Goal: Task Accomplishment & Management: Use online tool/utility

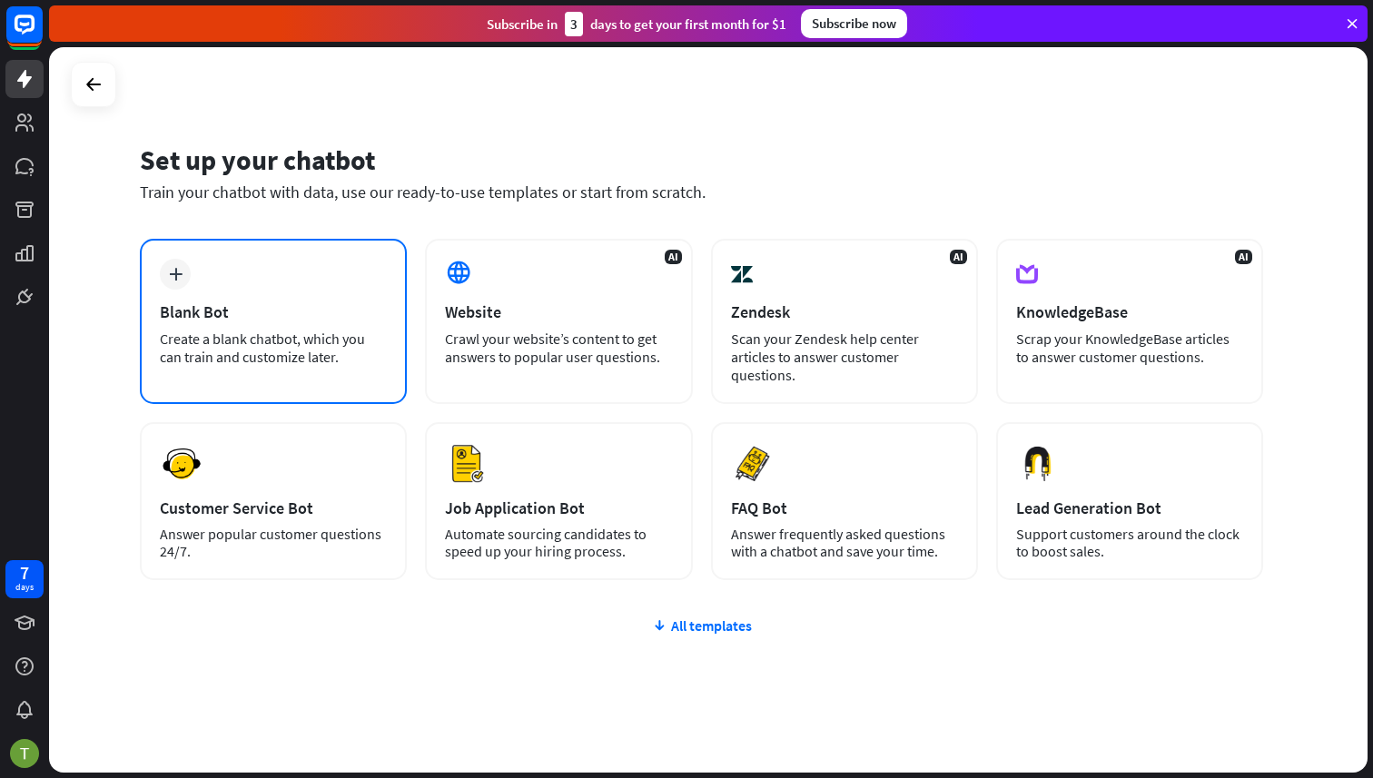
click at [220, 283] on div "plus Blank Bot Create a blank chatbot, which you can train and customize later." at bounding box center [273, 321] width 267 height 165
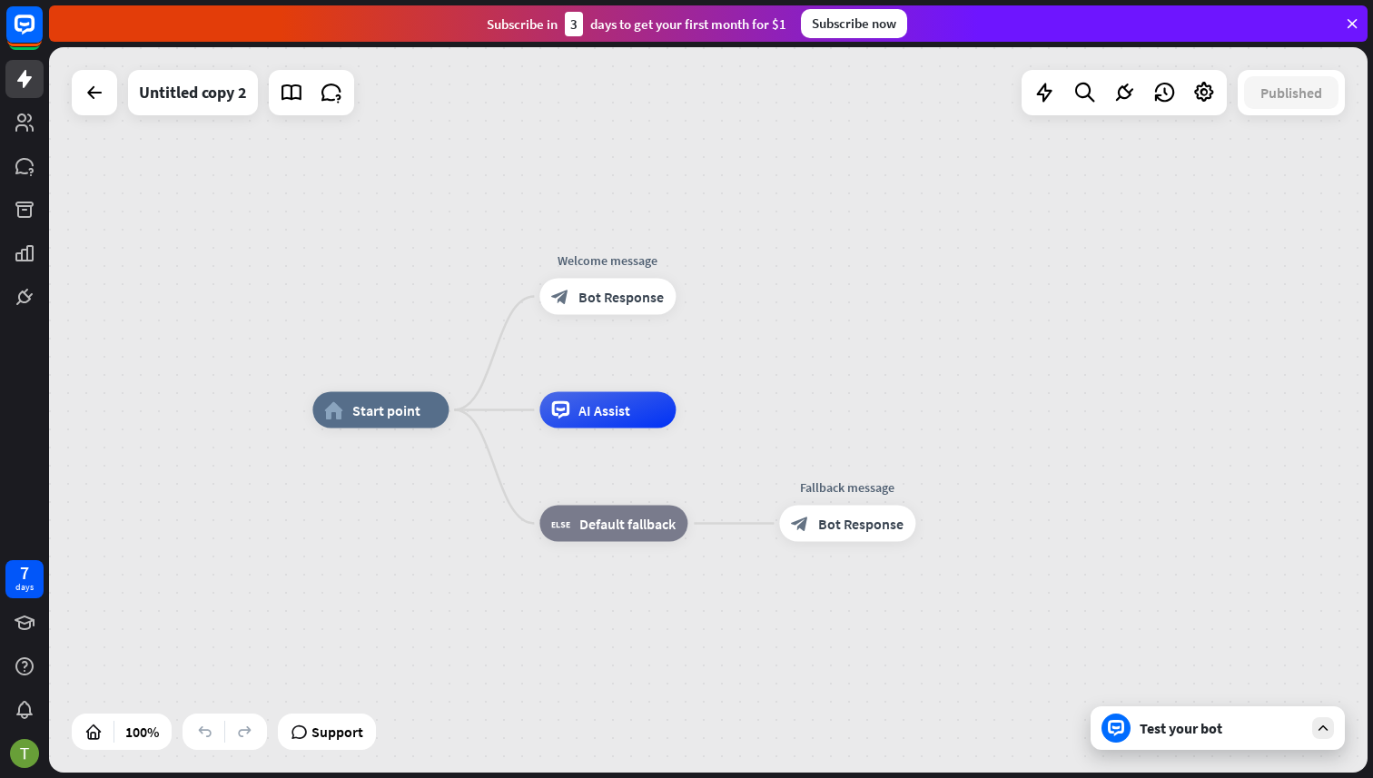
click at [1184, 741] on div "Test your bot" at bounding box center [1218, 729] width 254 height 44
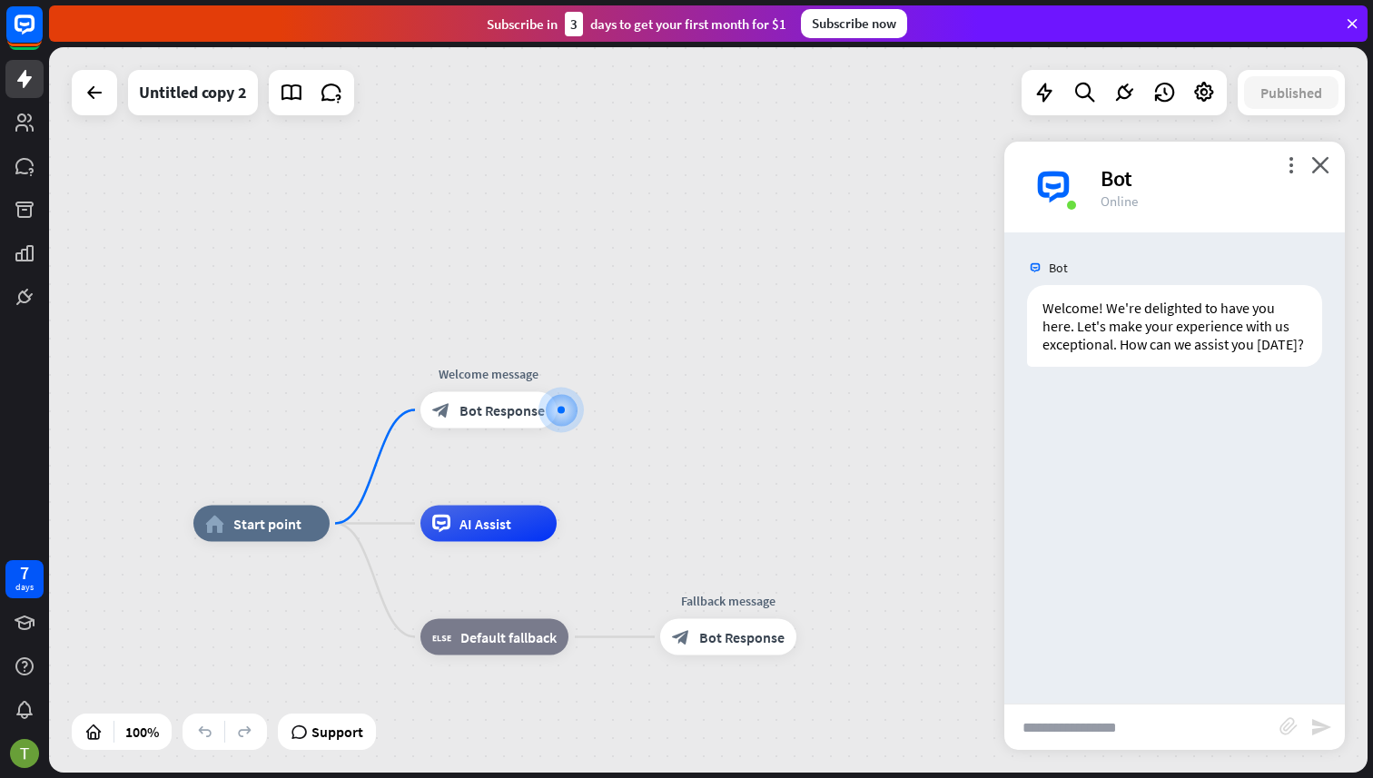
click at [1104, 730] on input "text" at bounding box center [1142, 727] width 275 height 45
click at [1321, 173] on div "Bot" at bounding box center [1212, 178] width 223 height 28
click at [1327, 152] on div "more_vert close Bot Online" at bounding box center [1175, 187] width 341 height 91
click at [1321, 162] on icon "close" at bounding box center [1321, 164] width 18 height 17
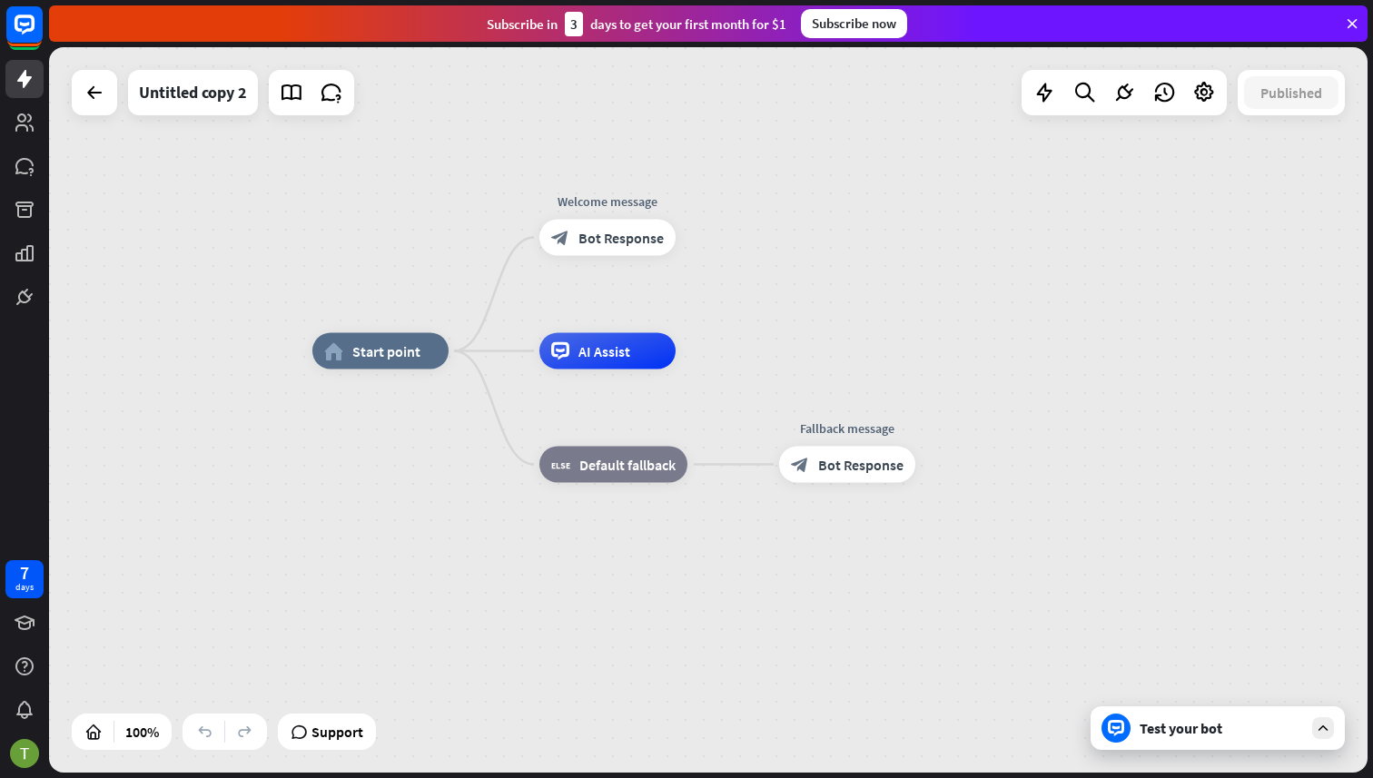
click at [1181, 737] on div "Test your bot" at bounding box center [1222, 728] width 164 height 18
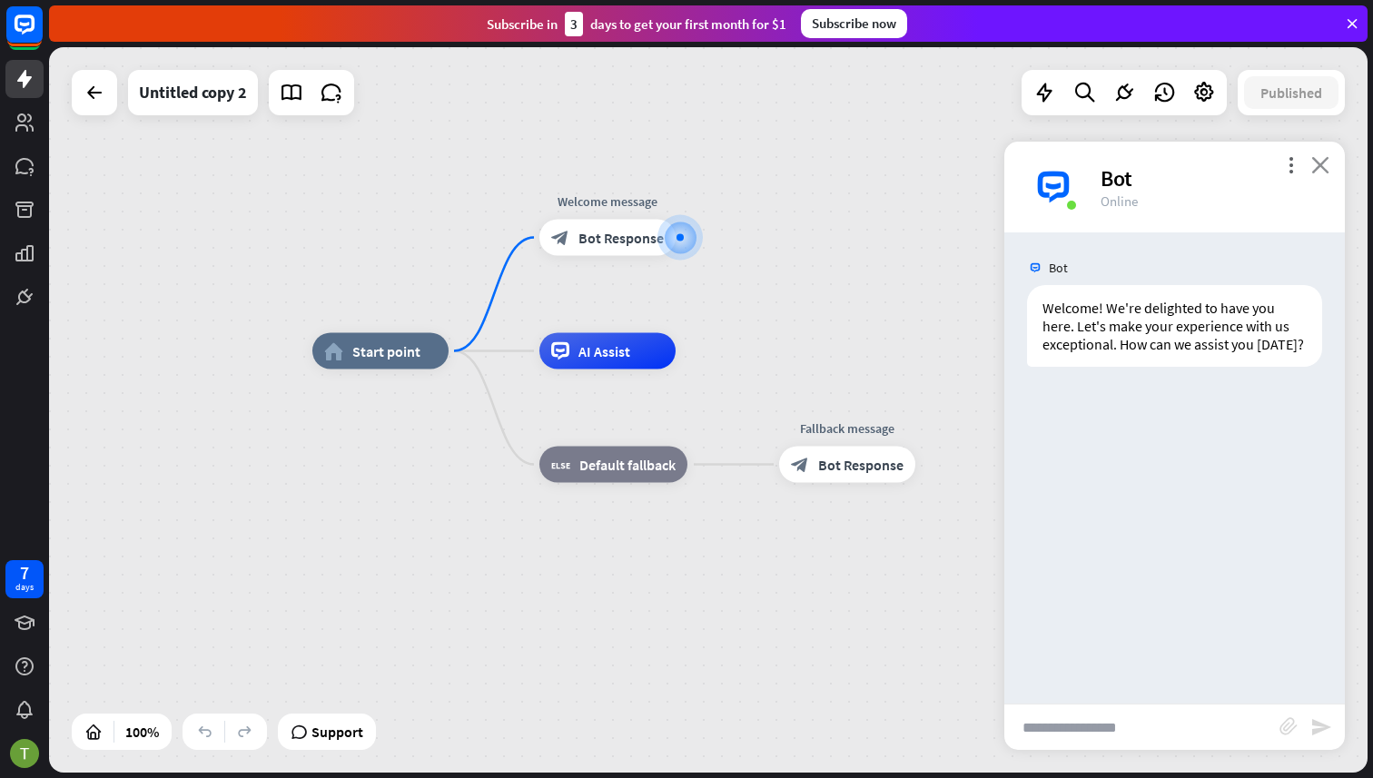
click at [1320, 167] on icon "close" at bounding box center [1321, 164] width 18 height 17
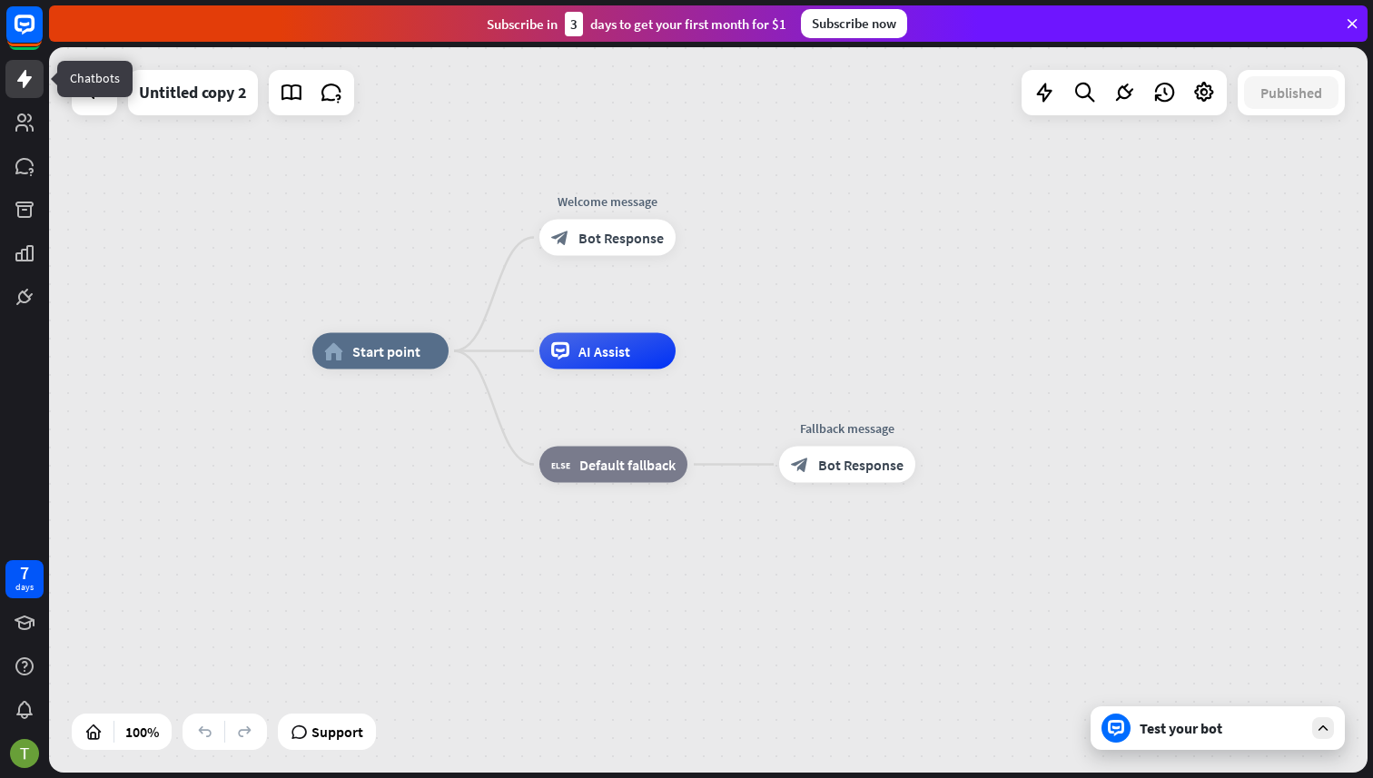
click at [19, 83] on icon at bounding box center [25, 79] width 22 height 22
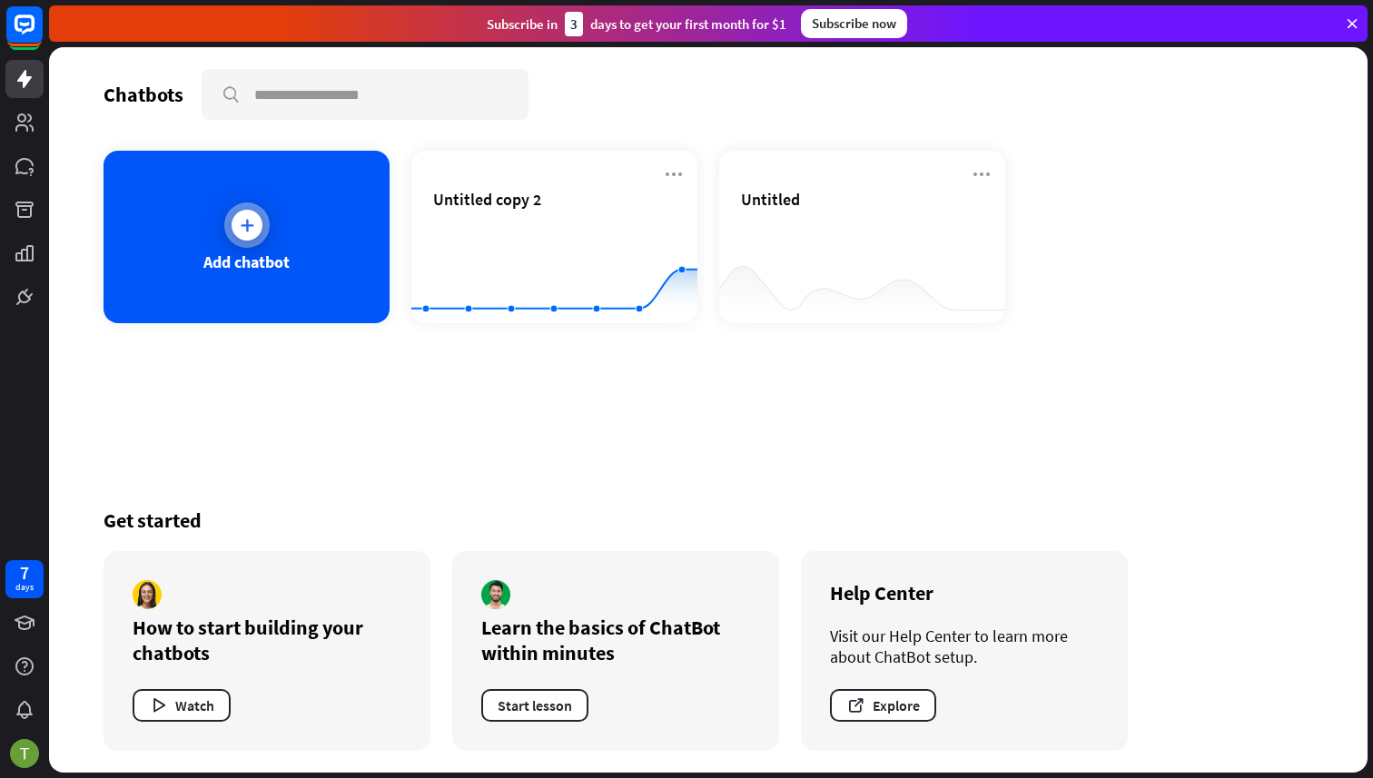
click at [285, 255] on div "Add chatbot" at bounding box center [246, 262] width 86 height 21
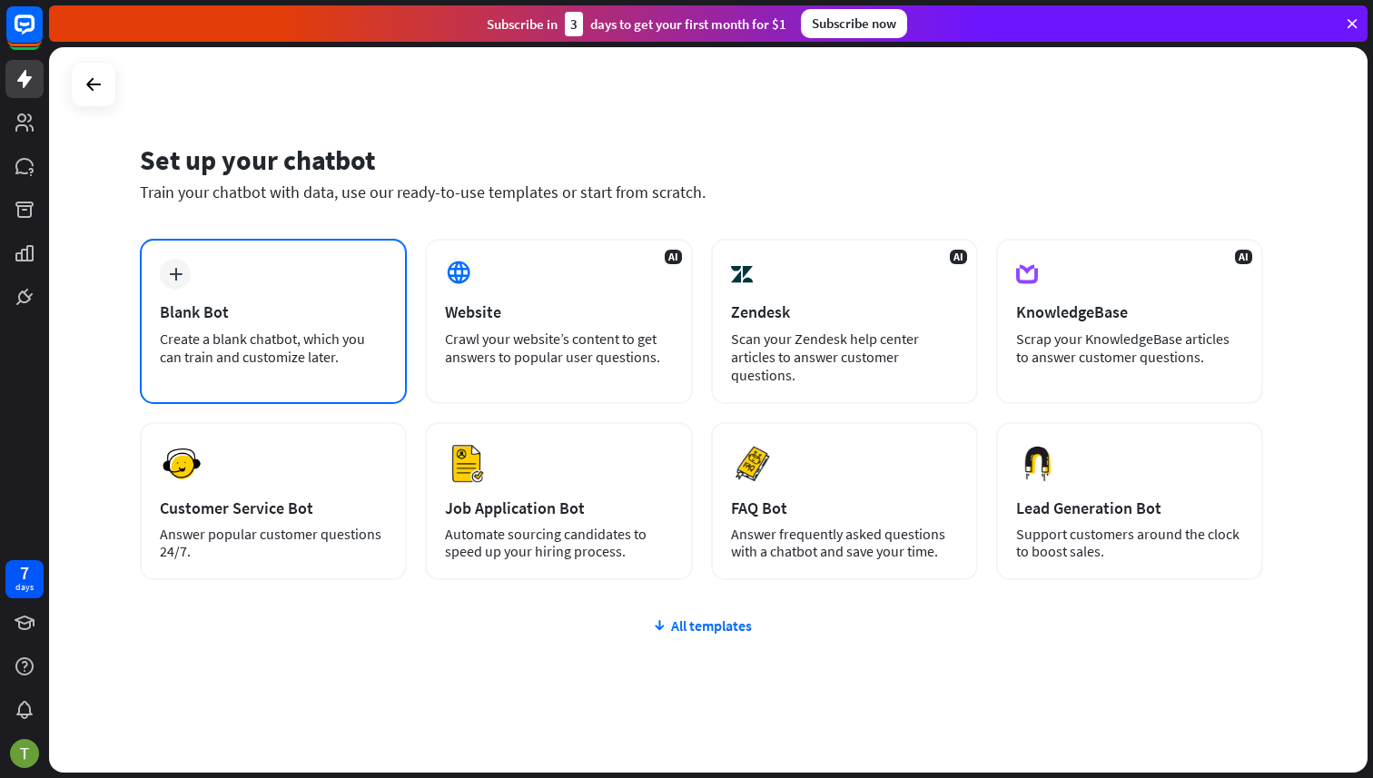
click at [232, 302] on div "Blank Bot" at bounding box center [273, 312] width 227 height 21
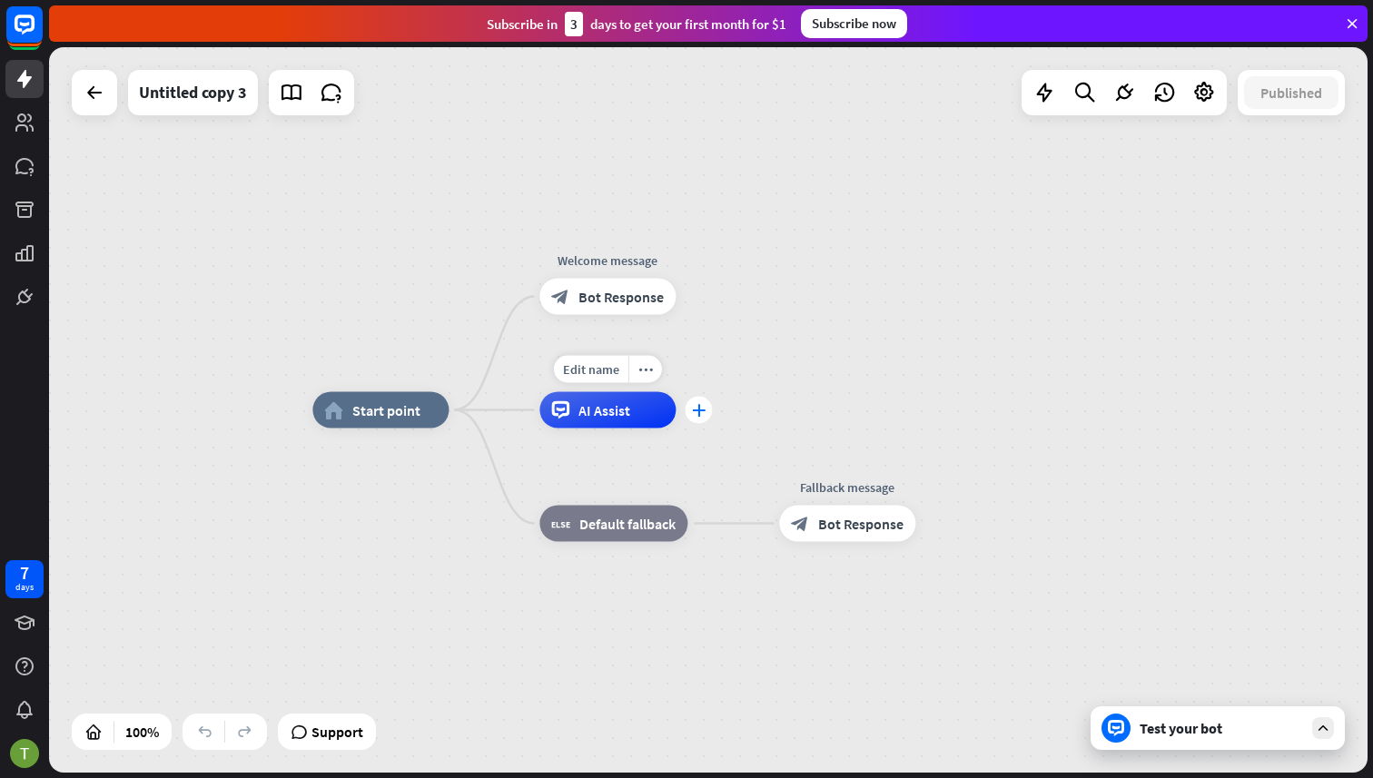
click at [694, 411] on icon "plus" at bounding box center [699, 410] width 14 height 13
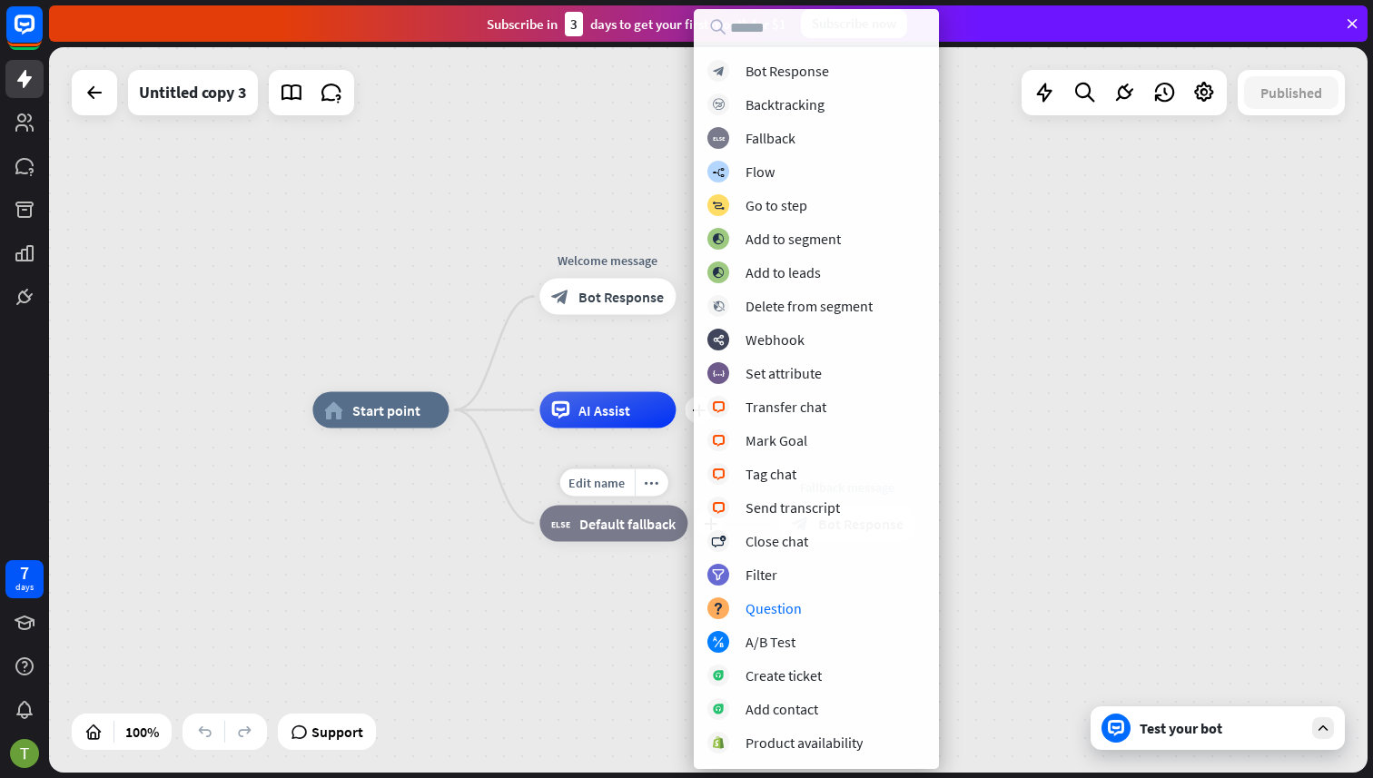
click at [596, 470] on div "Edit name" at bounding box center [597, 483] width 74 height 27
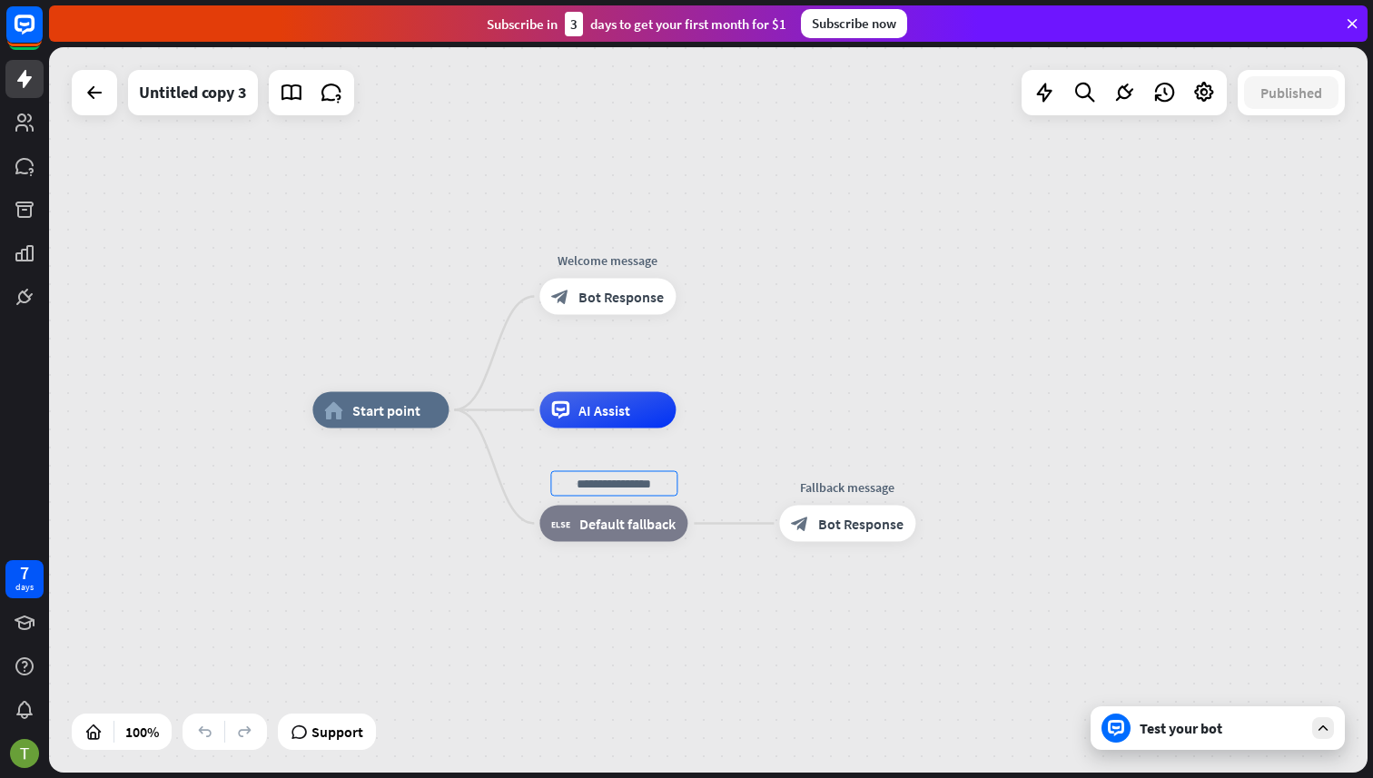
click at [750, 463] on div "home_2 Start point Welcome message block_bot_response Bot Response Edit name mo…" at bounding box center [971, 774] width 1319 height 726
click at [689, 411] on div "plus" at bounding box center [698, 410] width 27 height 27
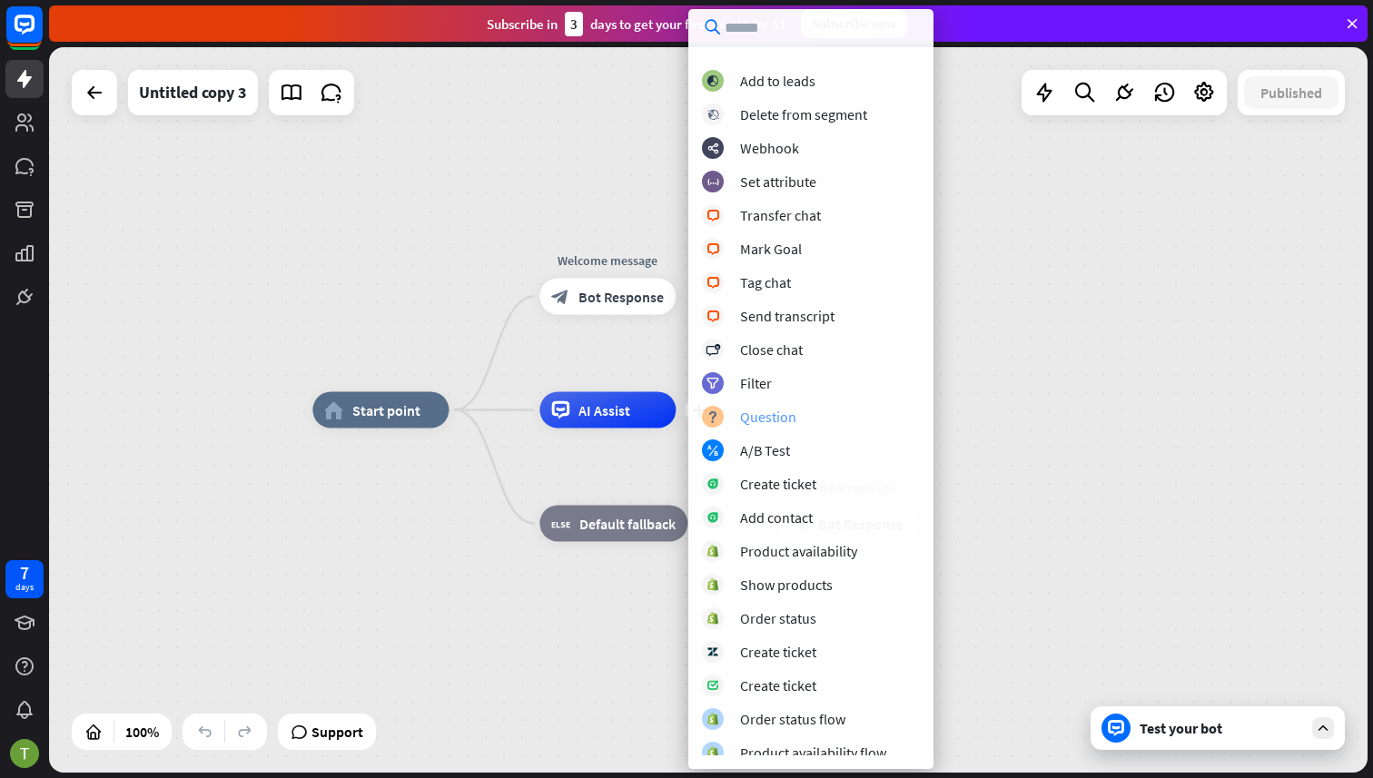
scroll to position [200, 0]
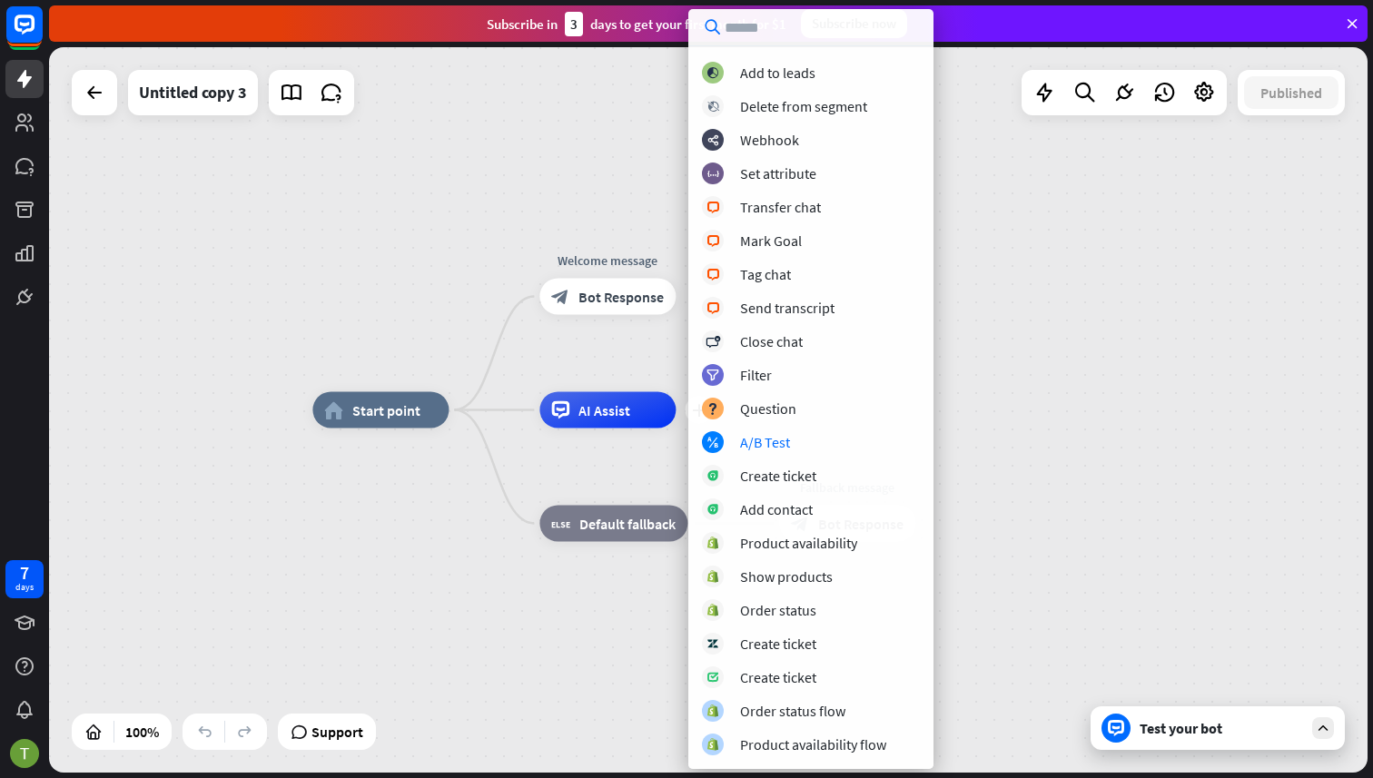
click at [544, 465] on div "home_2 Start point Welcome message block_bot_response Bot Response plus AI Assi…" at bounding box center [971, 774] width 1319 height 726
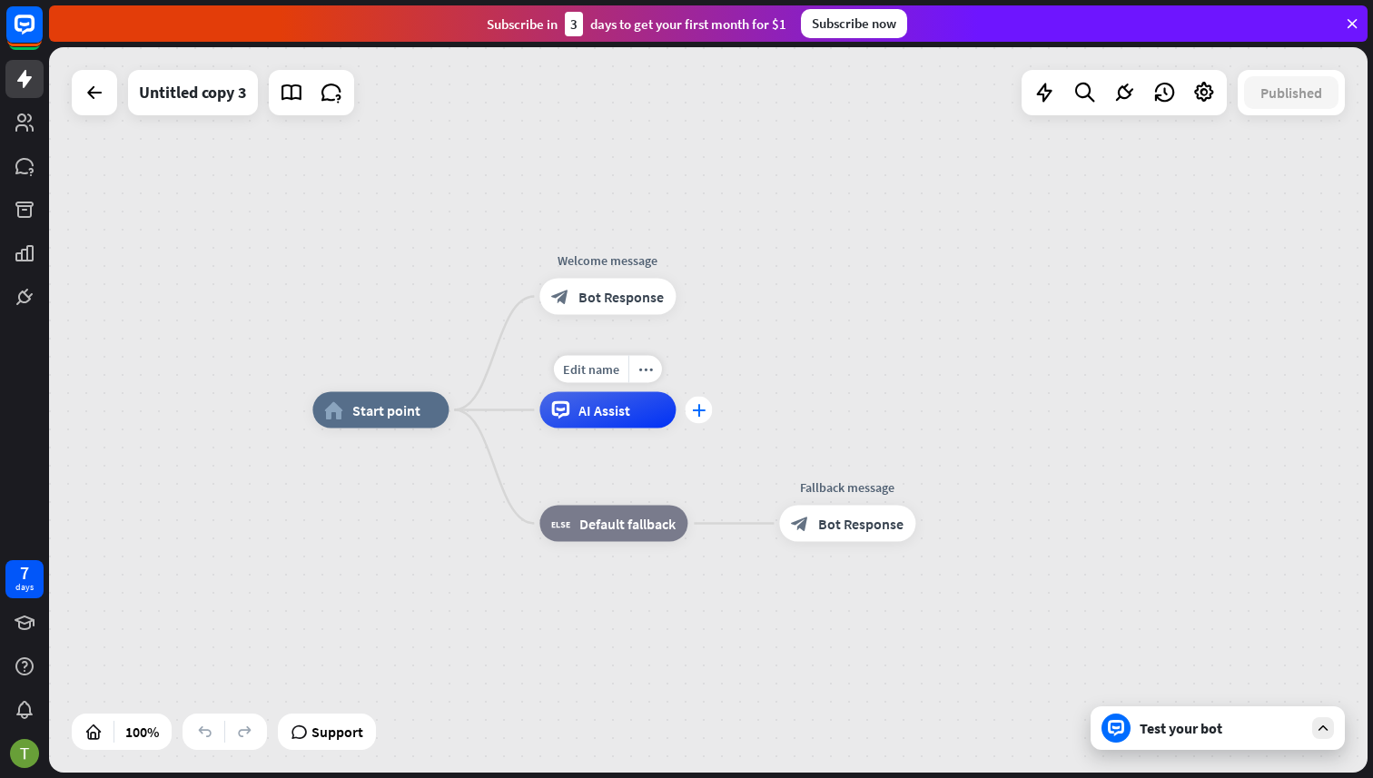
click at [699, 418] on div "plus" at bounding box center [698, 410] width 27 height 27
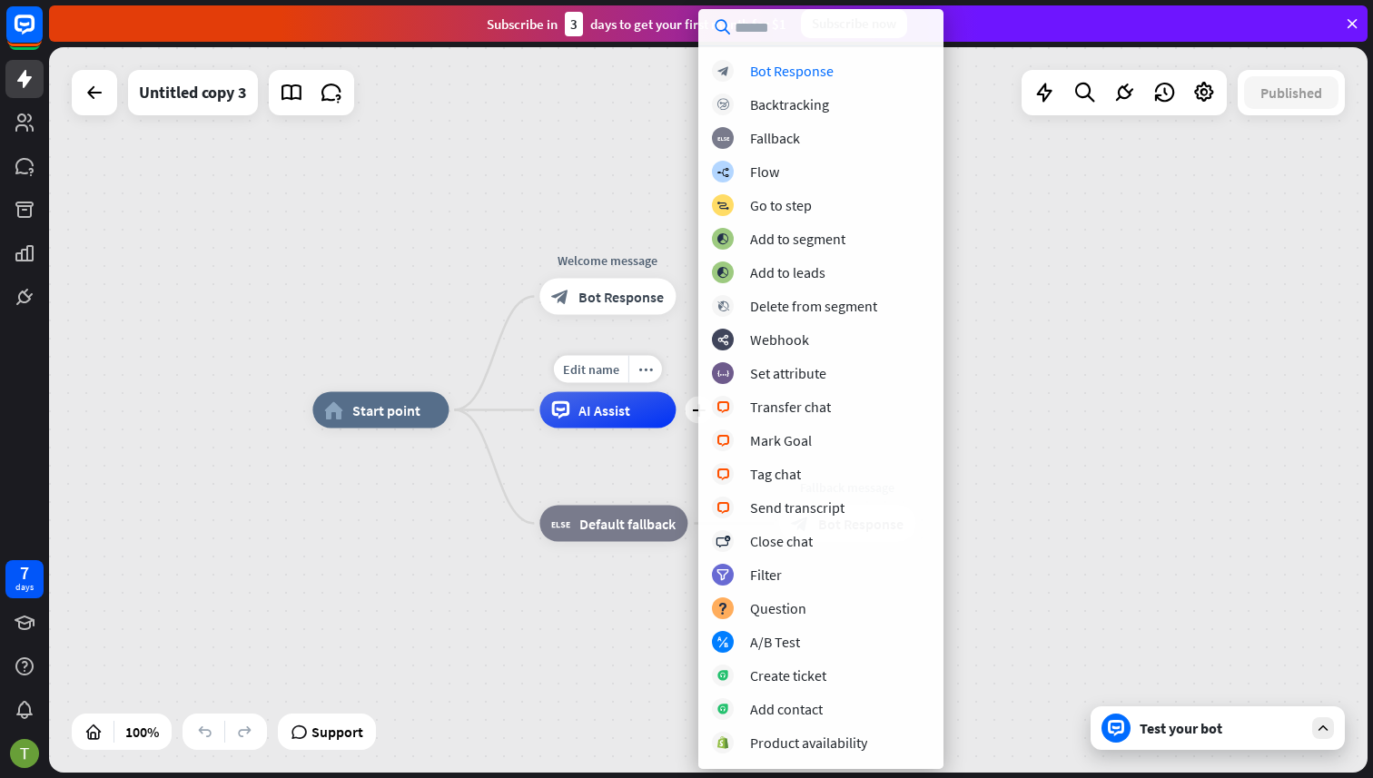
click at [600, 429] on div "Edit name more_horiz plus AI Assist" at bounding box center [608, 410] width 136 height 36
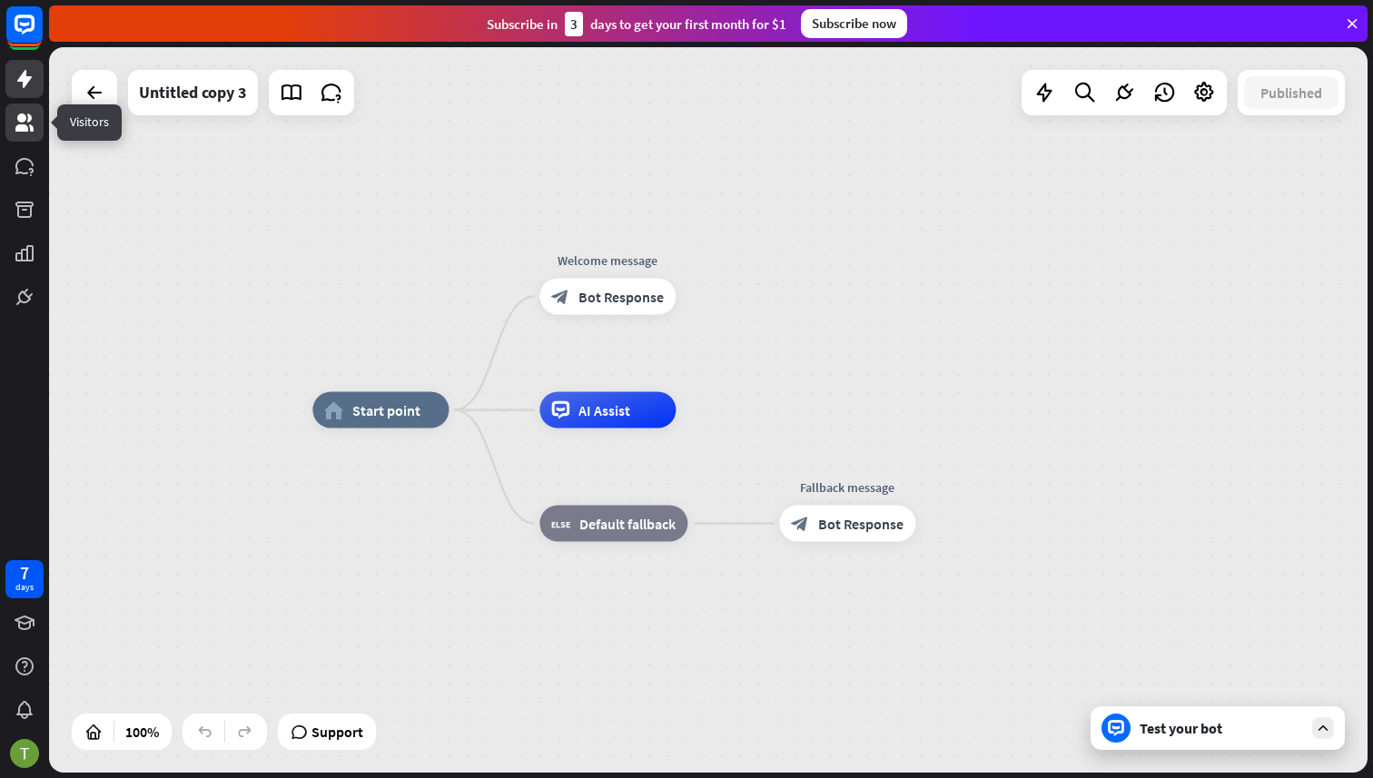
click at [31, 131] on icon at bounding box center [24, 123] width 18 height 18
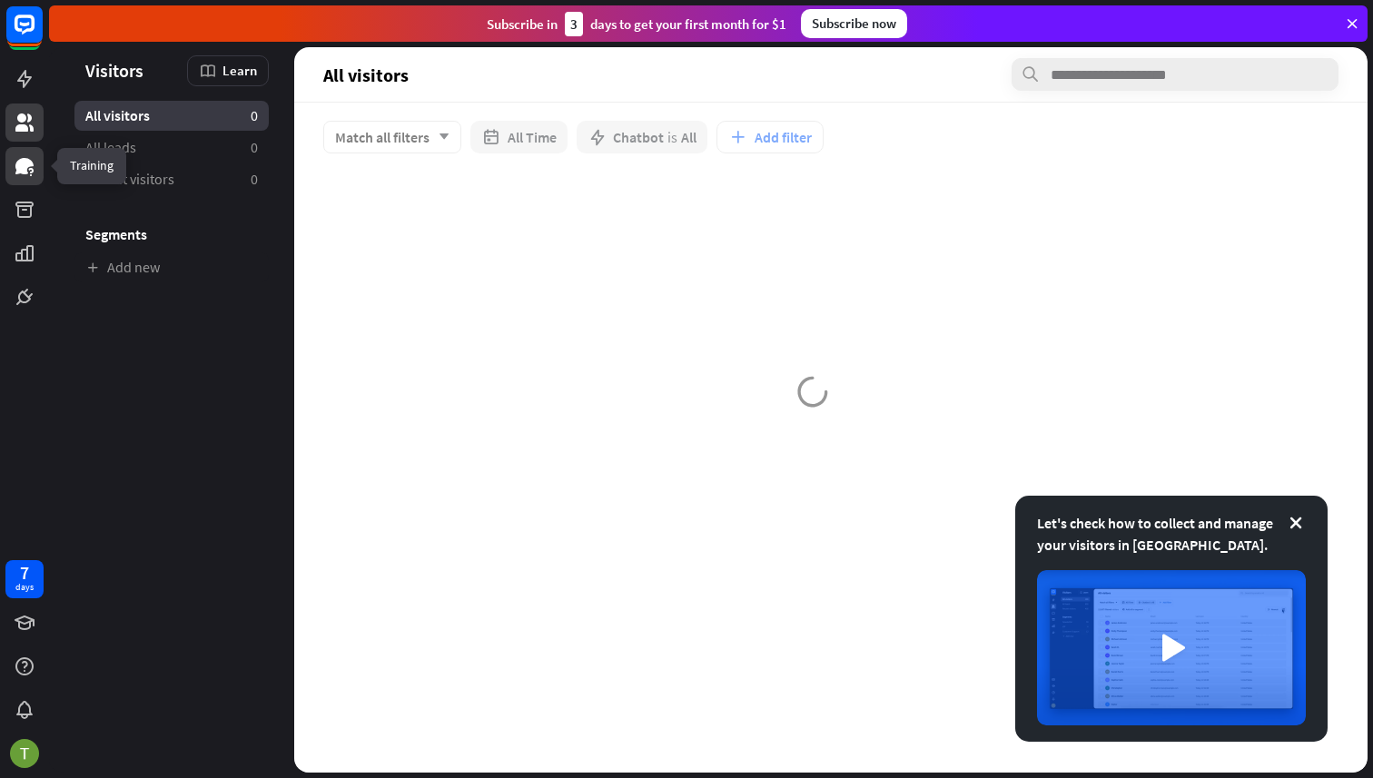
click at [28, 162] on icon at bounding box center [24, 166] width 18 height 16
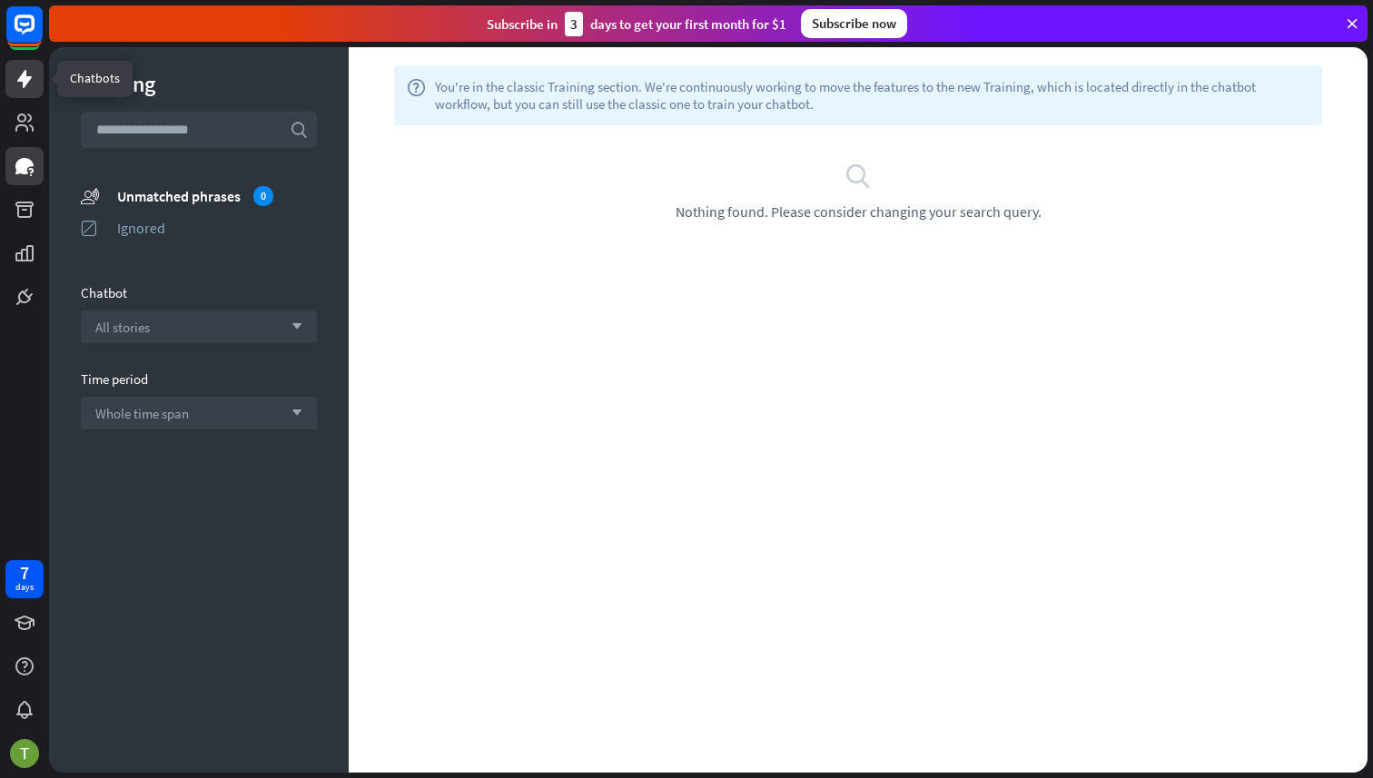
click at [23, 75] on icon at bounding box center [24, 79] width 15 height 18
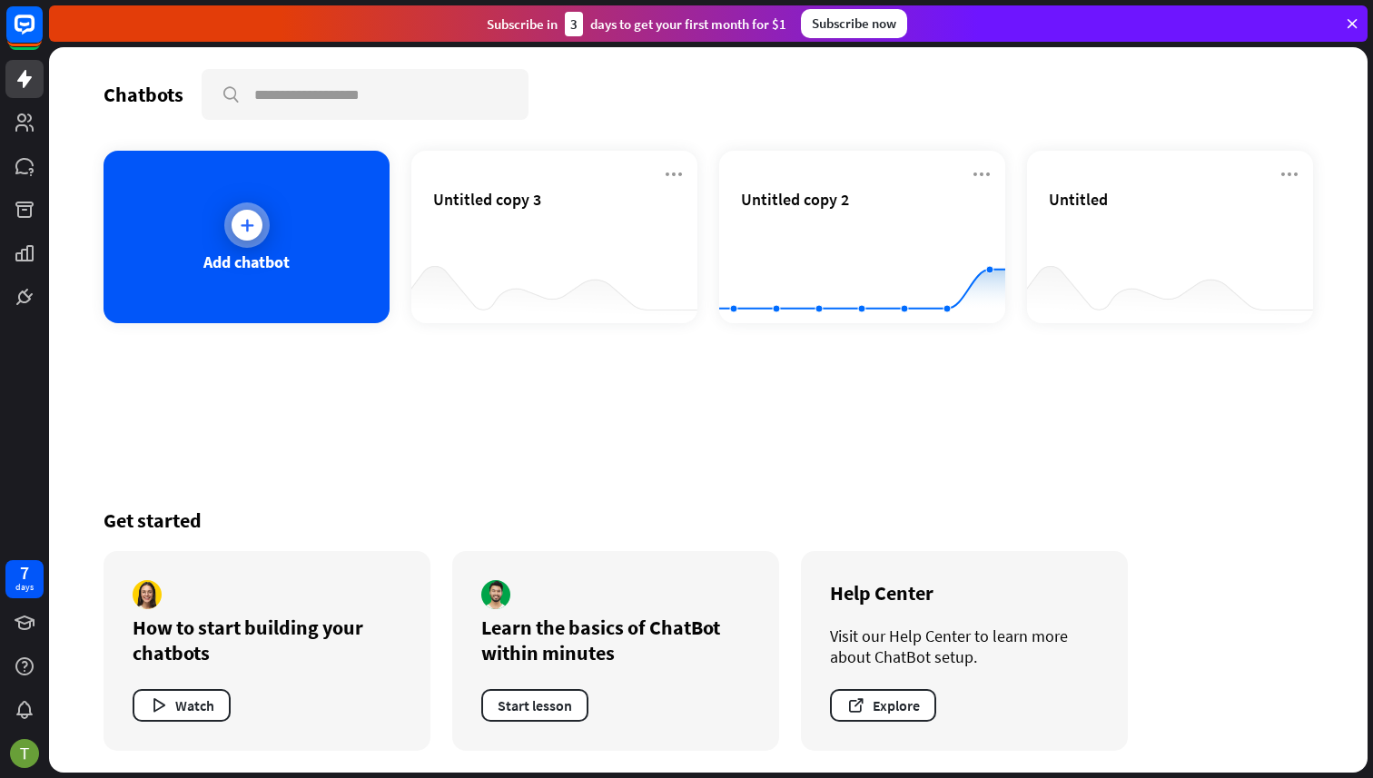
click at [263, 226] on div at bounding box center [246, 225] width 45 height 45
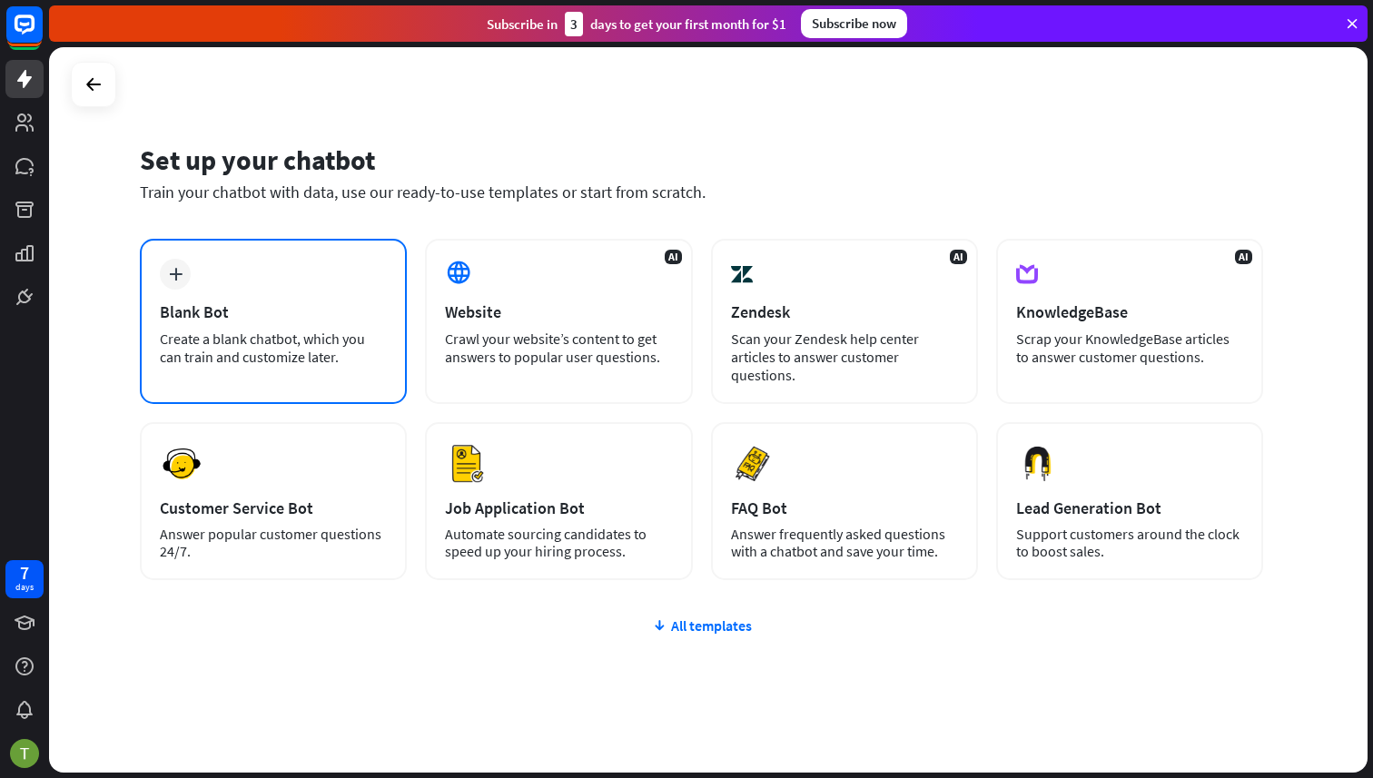
click at [372, 309] on div "Blank Bot" at bounding box center [273, 312] width 227 height 21
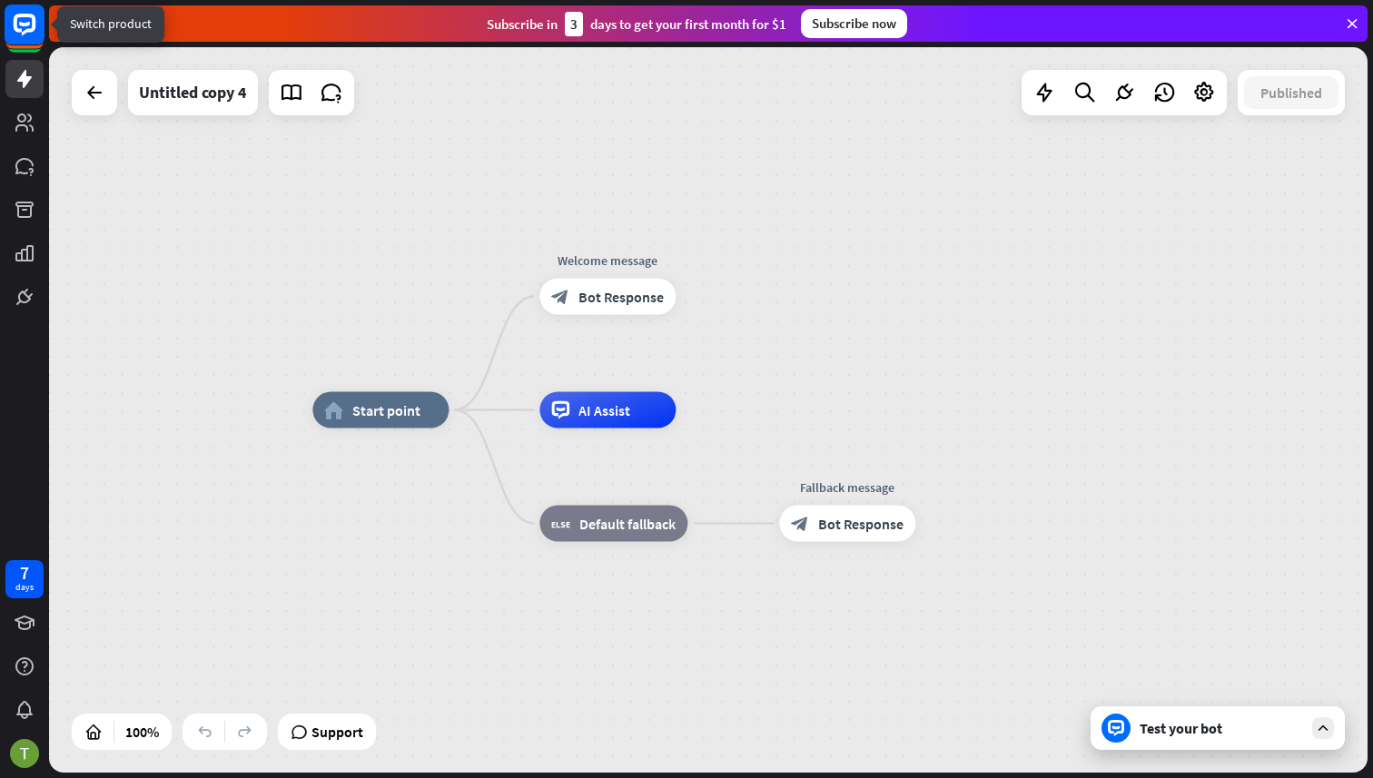
click at [15, 39] on rect at bounding box center [25, 25] width 40 height 40
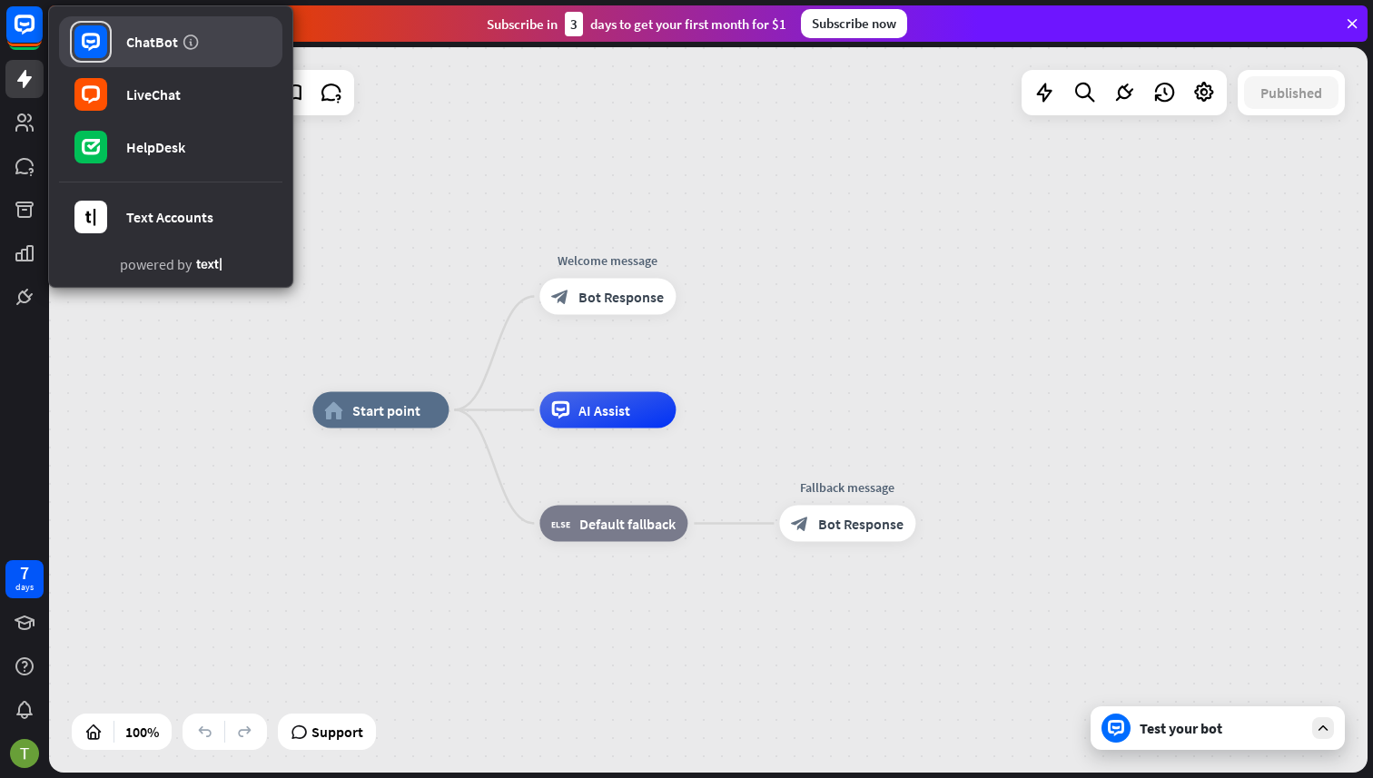
click at [174, 57] on link "ChatBot" at bounding box center [170, 41] width 223 height 51
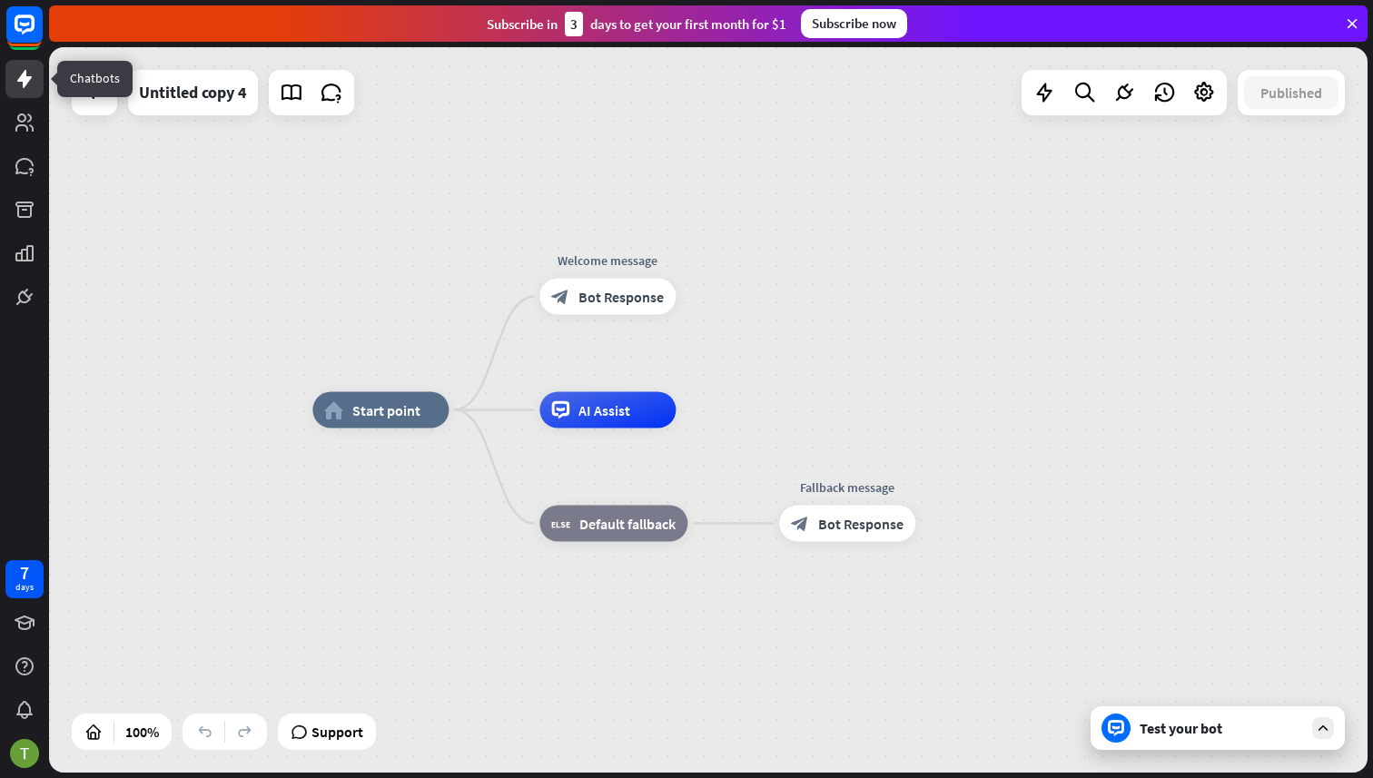
click at [16, 85] on icon at bounding box center [25, 79] width 22 height 22
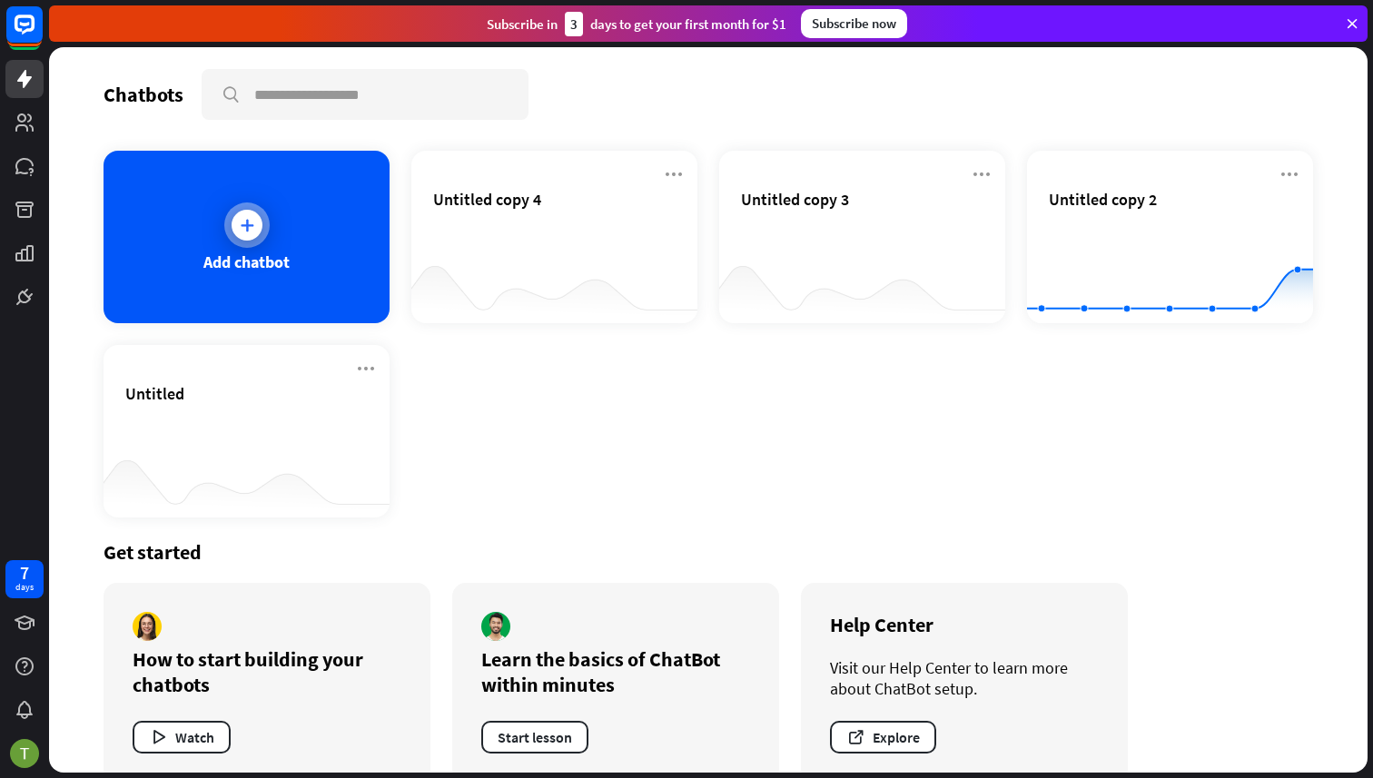
click at [312, 249] on div "Add chatbot" at bounding box center [247, 237] width 286 height 173
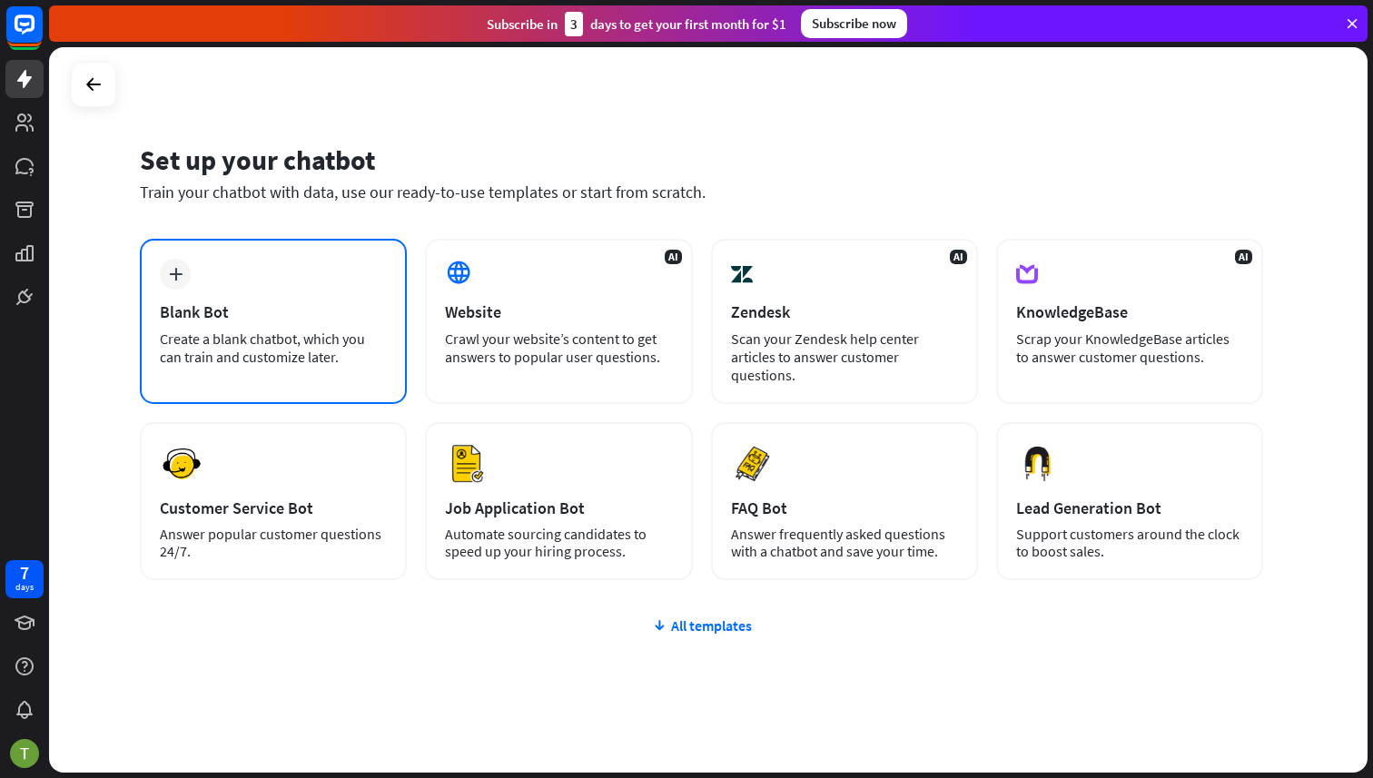
click at [348, 339] on div "Create a blank chatbot, which you can train and customize later." at bounding box center [273, 348] width 227 height 36
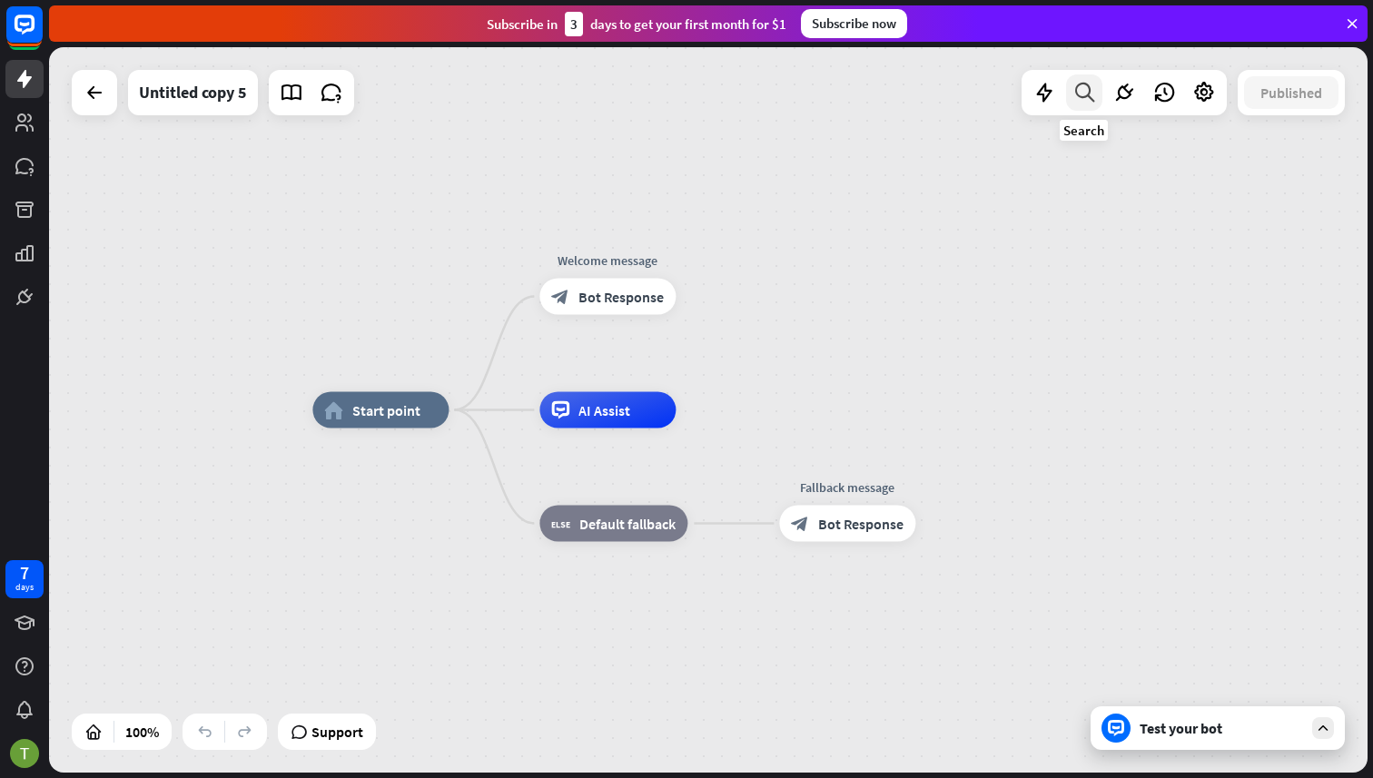
click at [1089, 100] on icon at bounding box center [1085, 93] width 25 height 24
click at [1335, 156] on input "text" at bounding box center [1146, 151] width 400 height 45
click at [1330, 150] on icon "close" at bounding box center [1322, 151] width 15 height 15
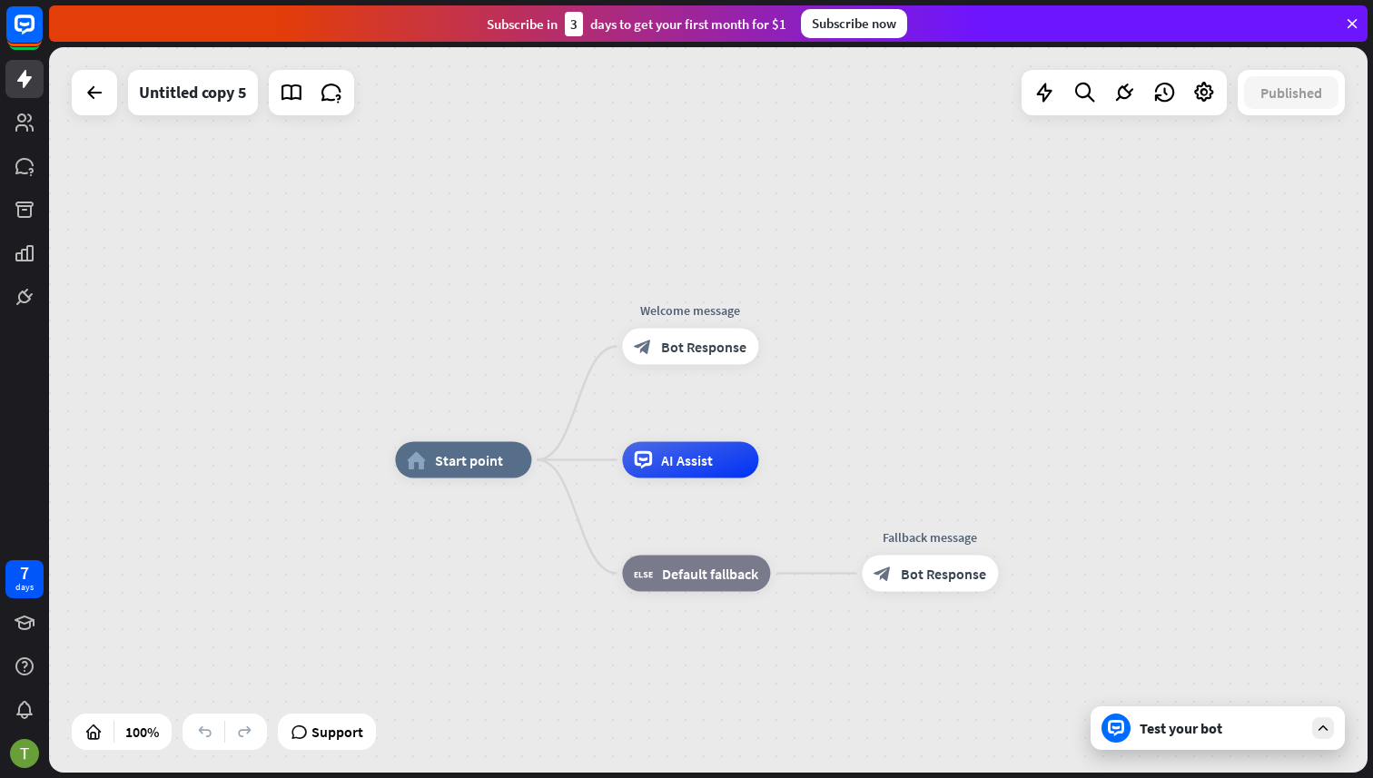
drag, startPoint x: 258, startPoint y: 254, endPoint x: 312, endPoint y: 272, distance: 57.2
click at [312, 272] on div "home_2 Start point Welcome message block_bot_response Bot Response AI Assist bl…" at bounding box center [708, 410] width 1319 height 726
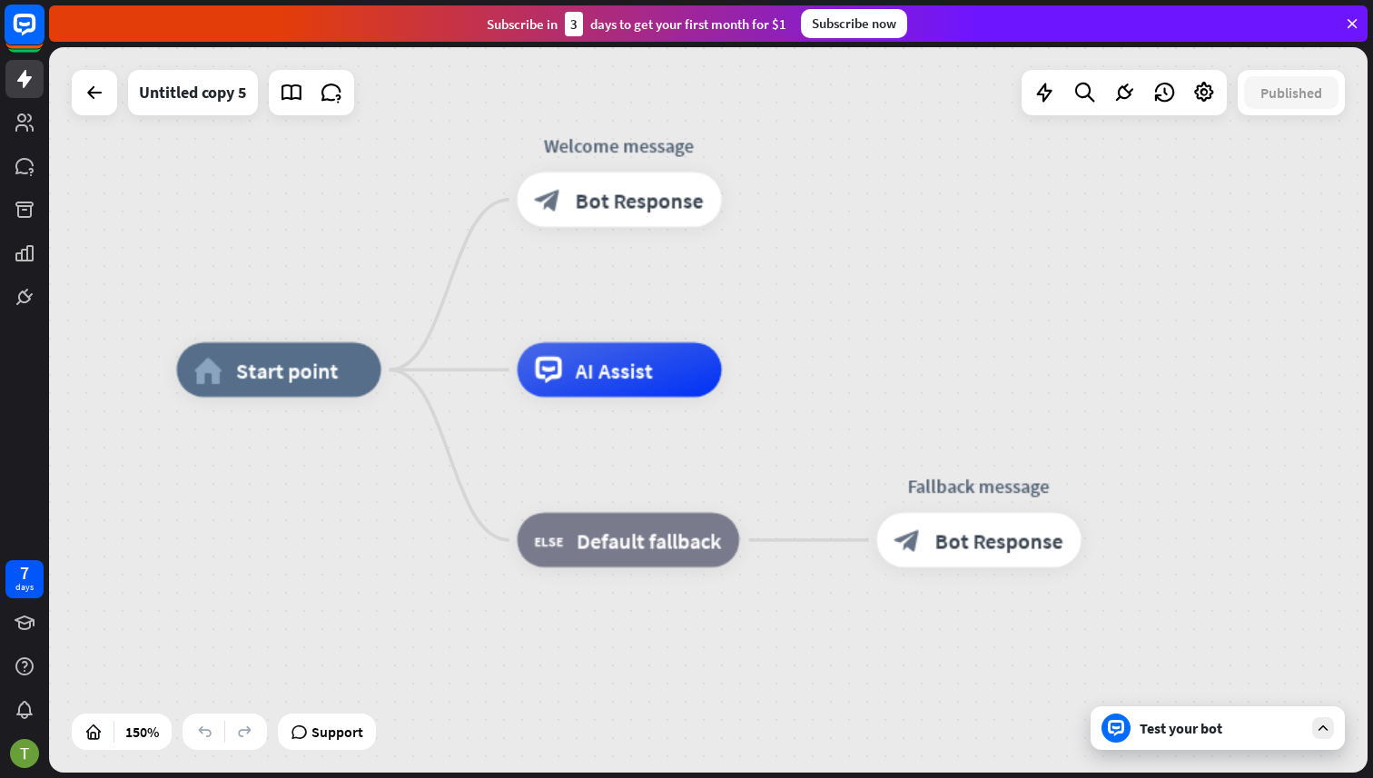
click at [22, 45] on icon at bounding box center [25, 25] width 42 height 42
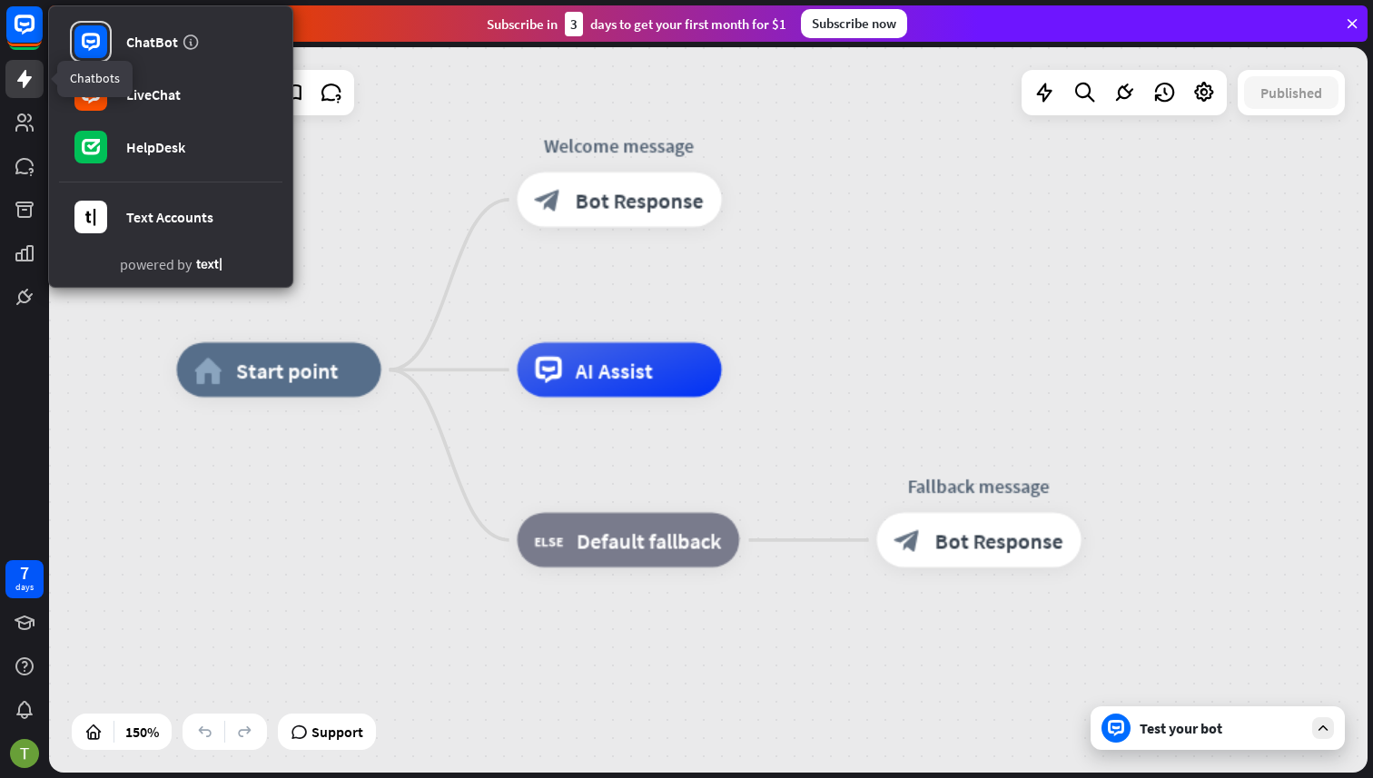
click at [23, 91] on link at bounding box center [24, 79] width 38 height 38
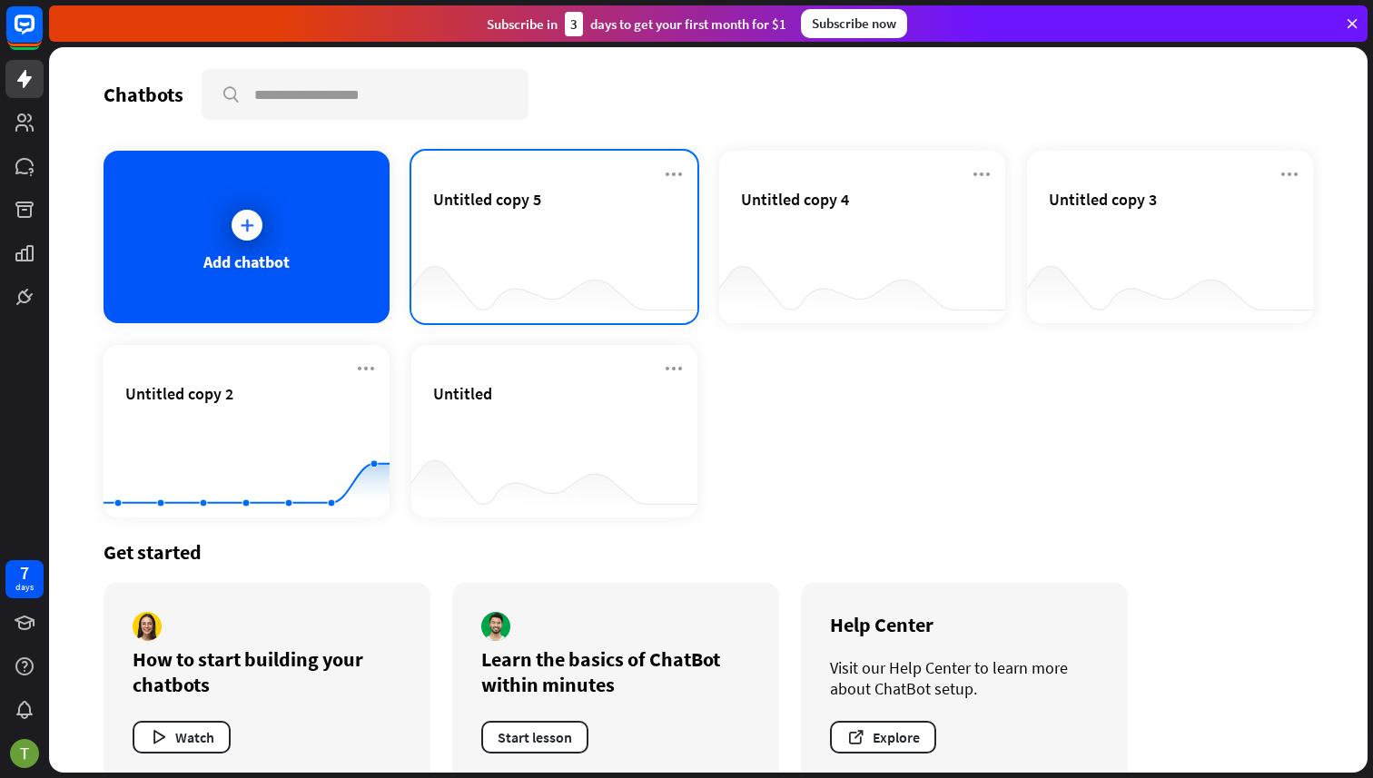
click at [475, 243] on div "Untitled copy 5" at bounding box center [554, 221] width 243 height 64
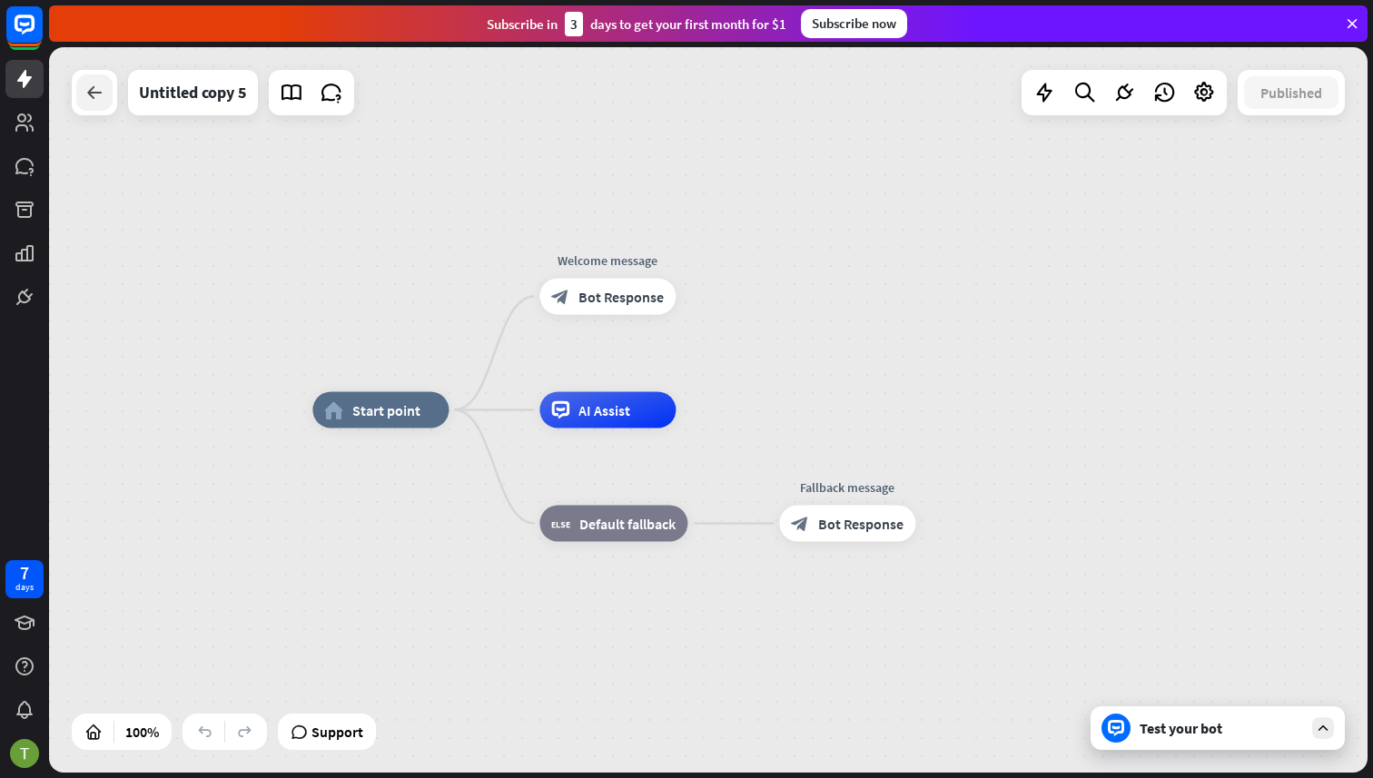
click at [98, 89] on icon at bounding box center [95, 93] width 22 height 22
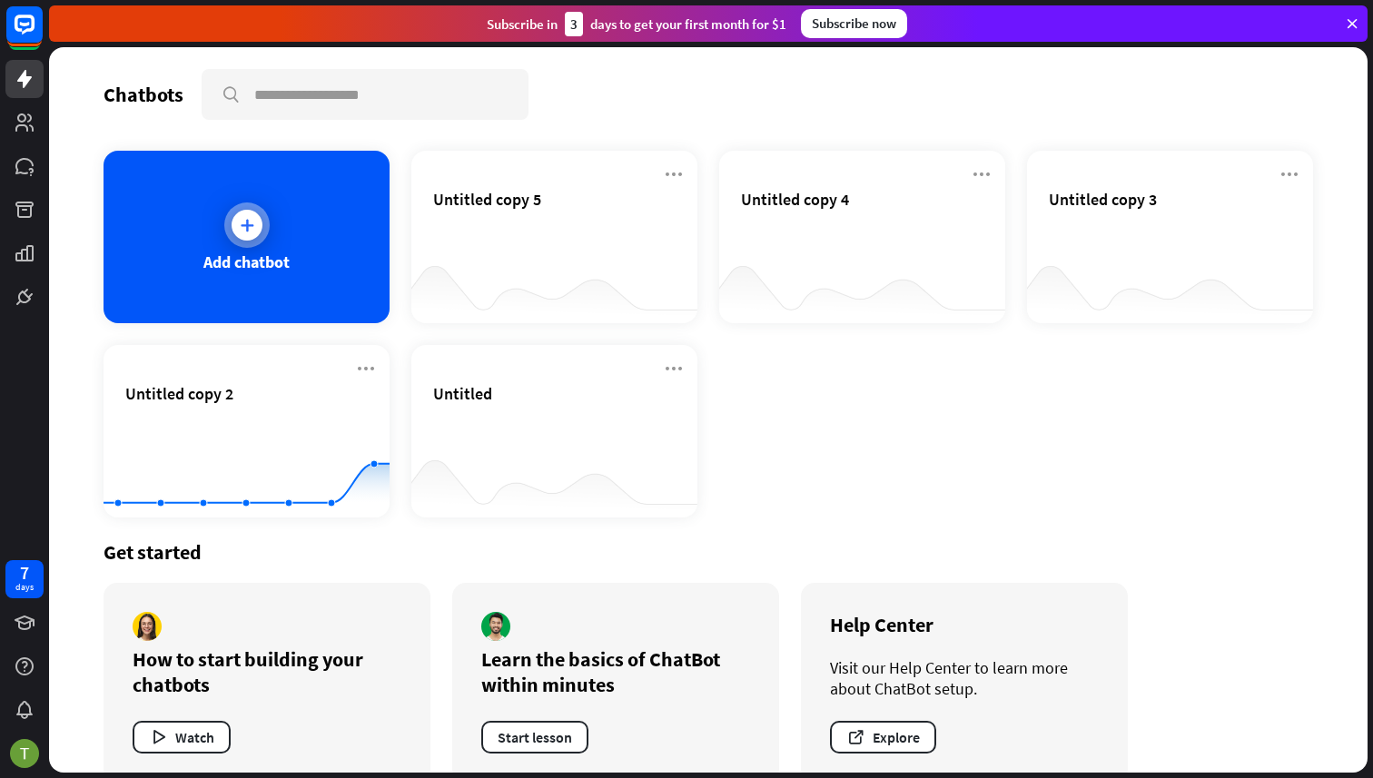
click at [212, 272] on div "Add chatbot" at bounding box center [247, 237] width 286 height 173
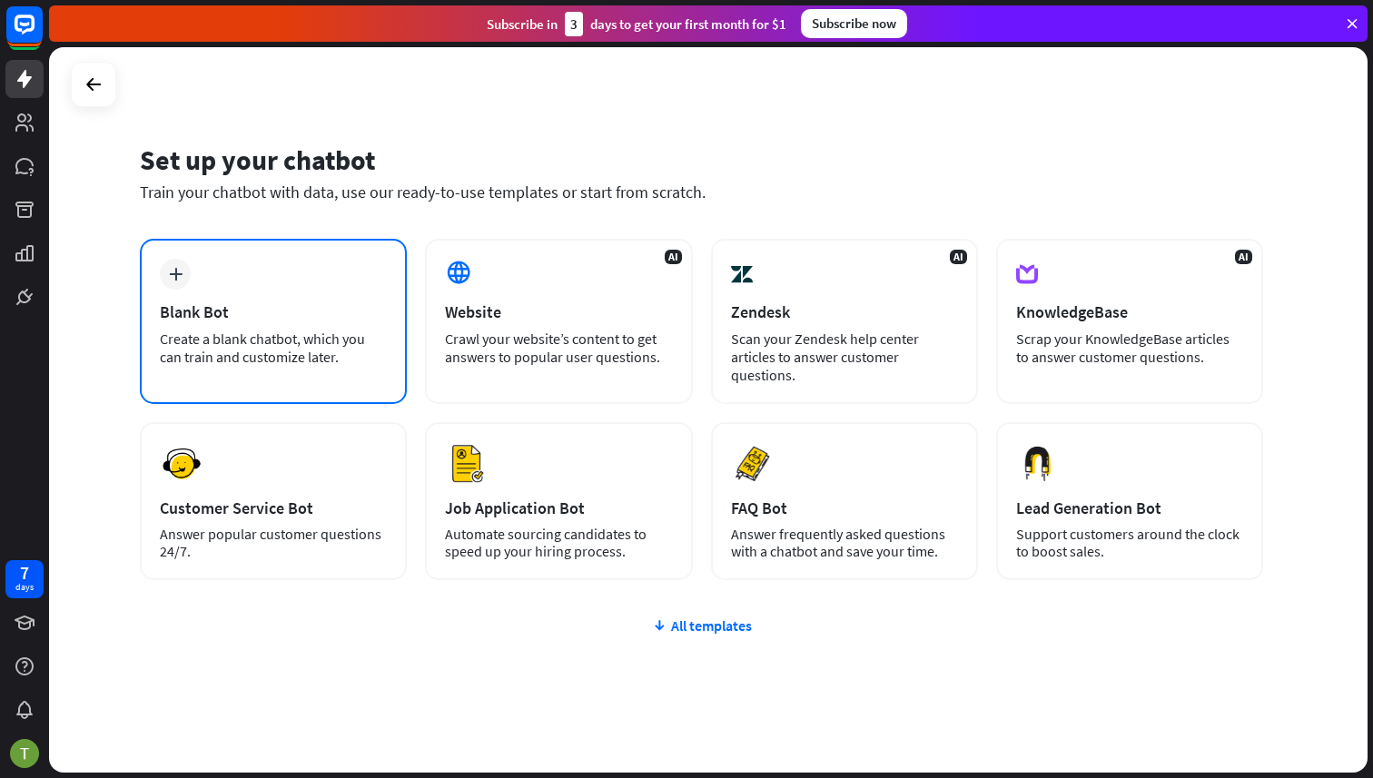
click at [197, 274] on div "plus Blank Bot Create a blank chatbot, which you can train and customize later." at bounding box center [273, 321] width 267 height 165
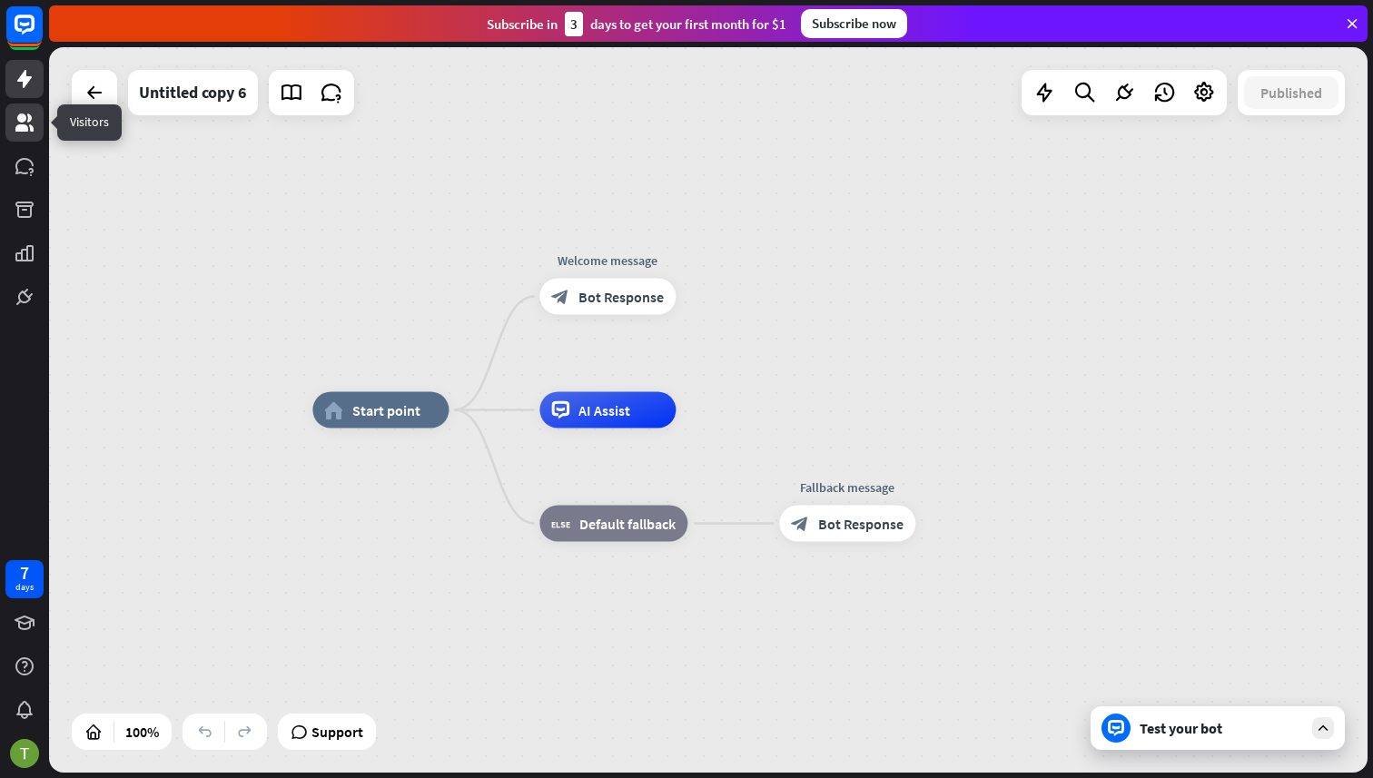
click at [35, 124] on icon at bounding box center [25, 123] width 22 height 22
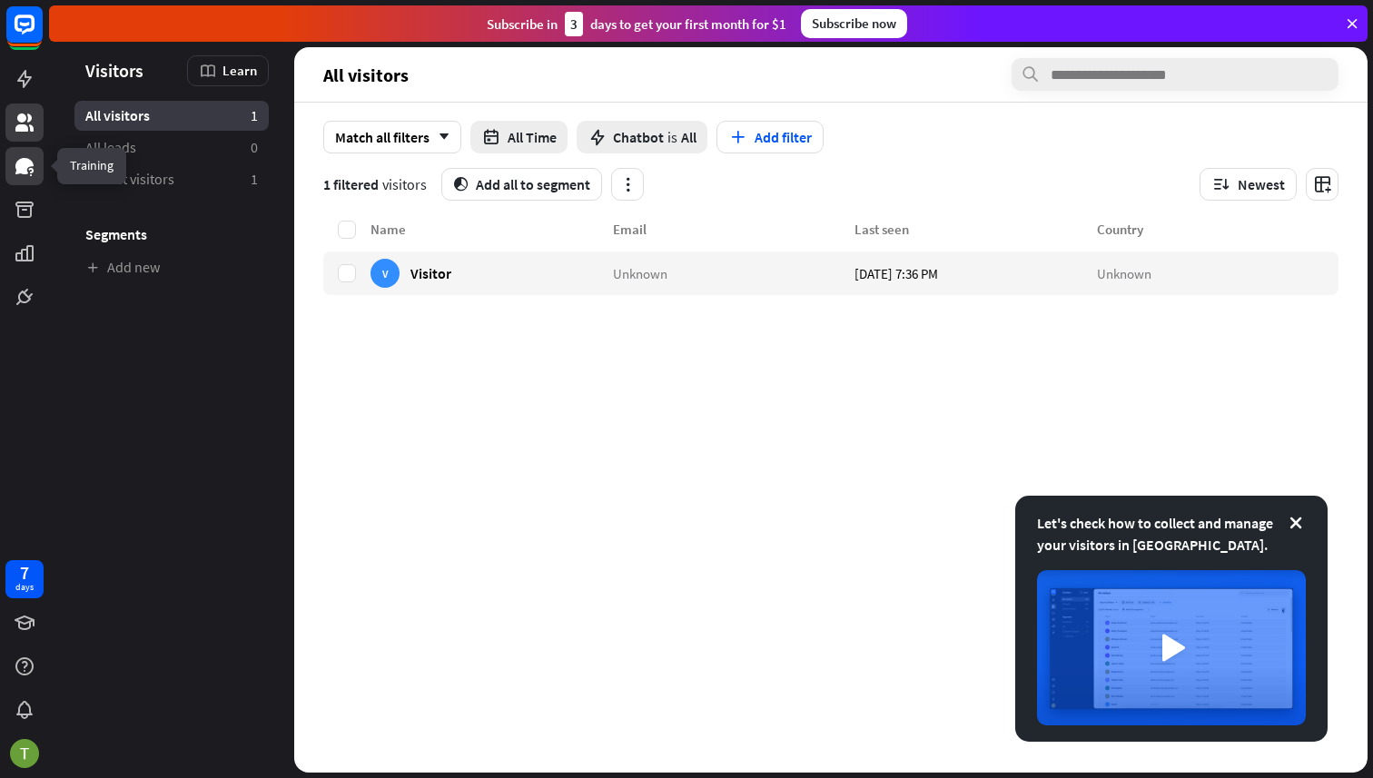
click at [35, 155] on icon at bounding box center [25, 166] width 22 height 22
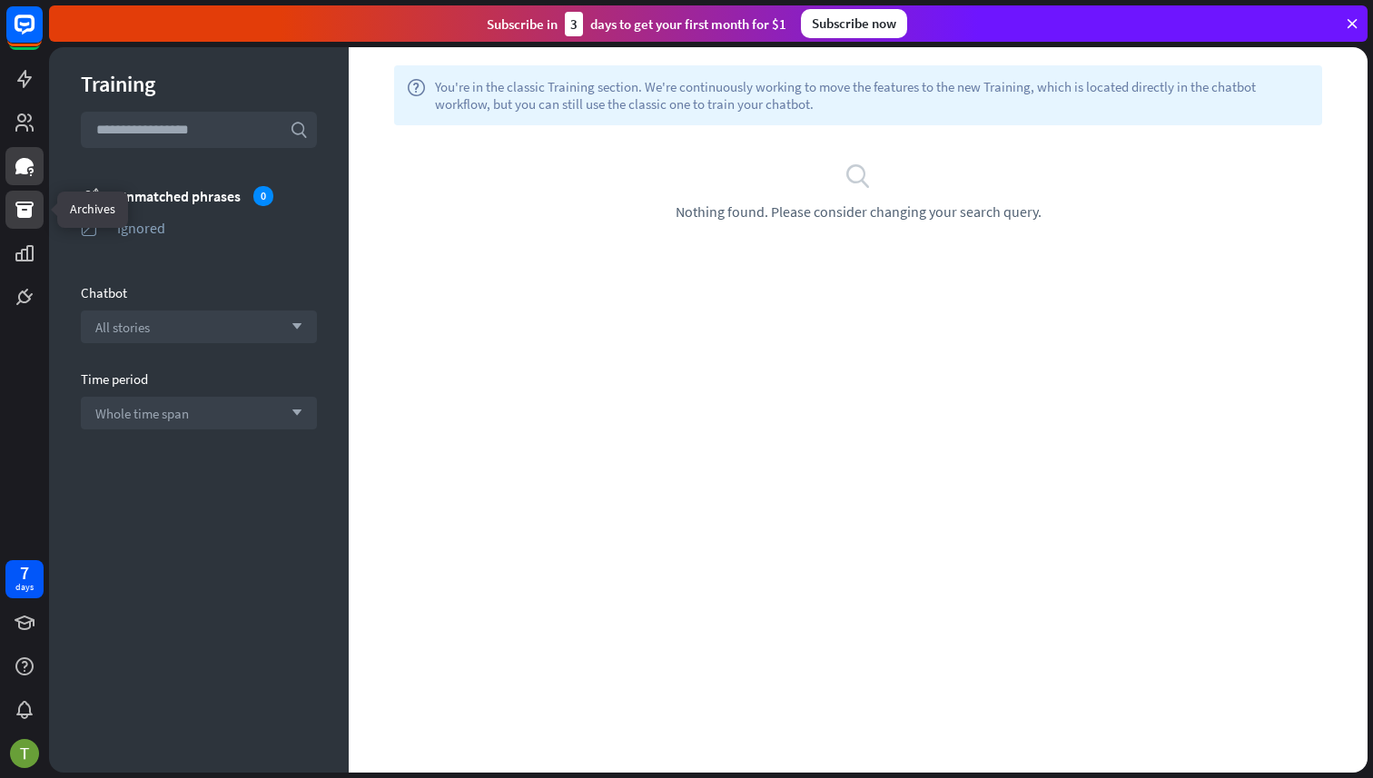
click at [34, 201] on icon at bounding box center [25, 210] width 22 height 22
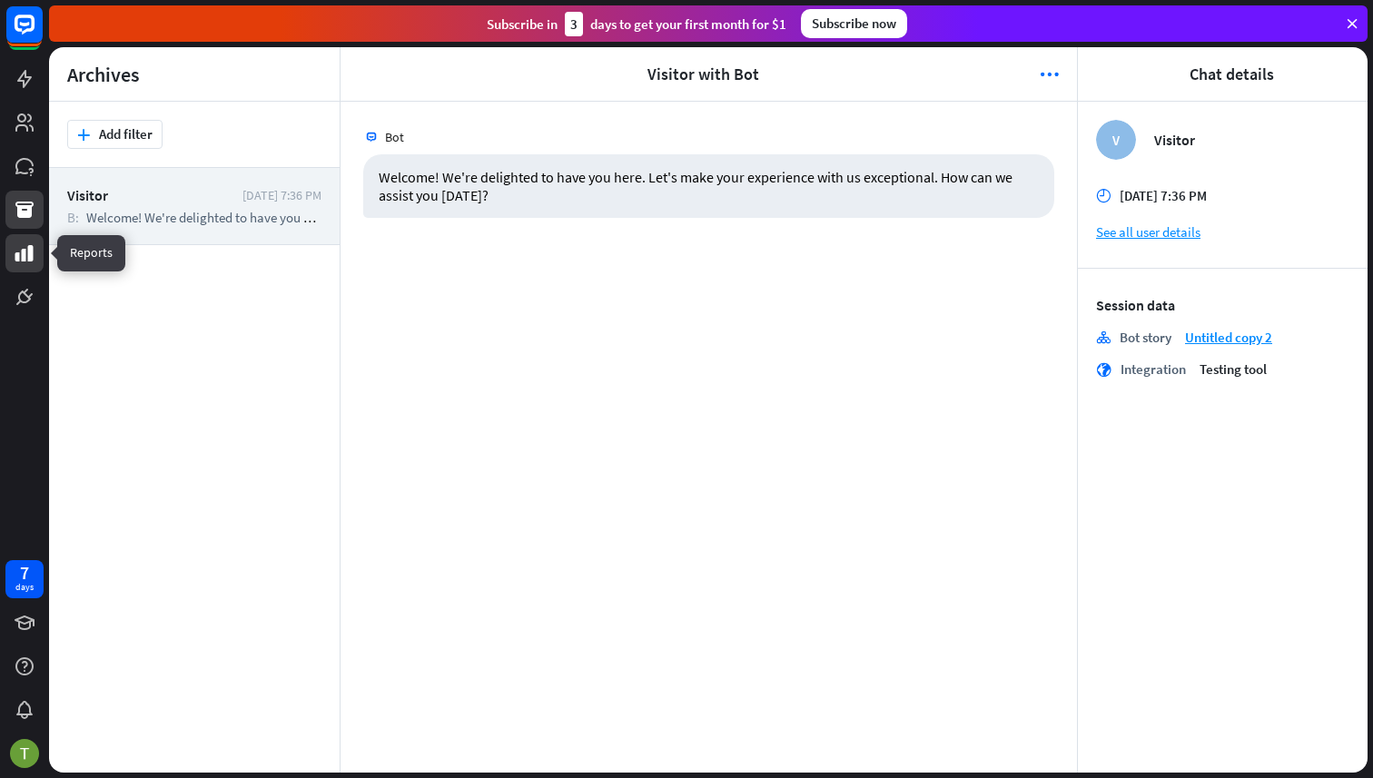
click at [35, 263] on icon at bounding box center [25, 254] width 22 height 22
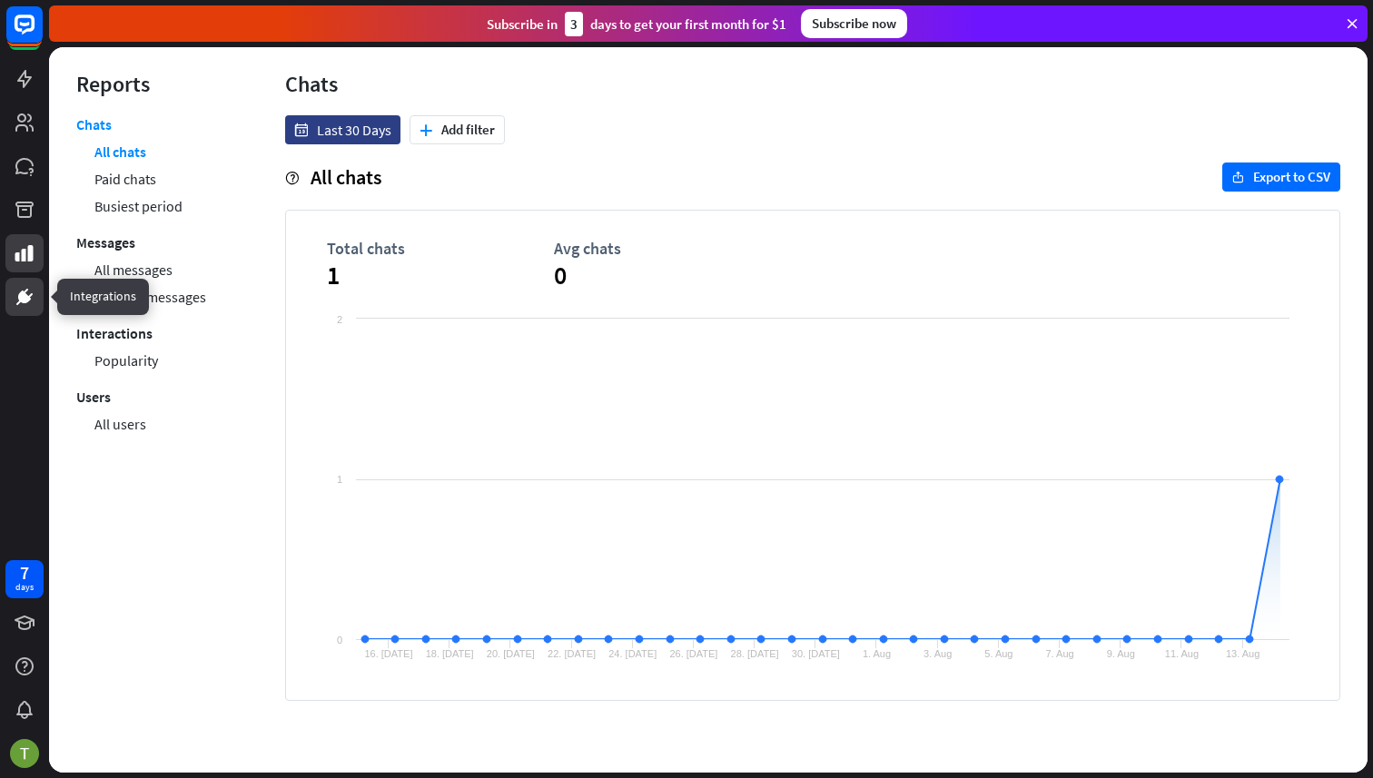
click at [25, 299] on icon at bounding box center [24, 297] width 11 height 11
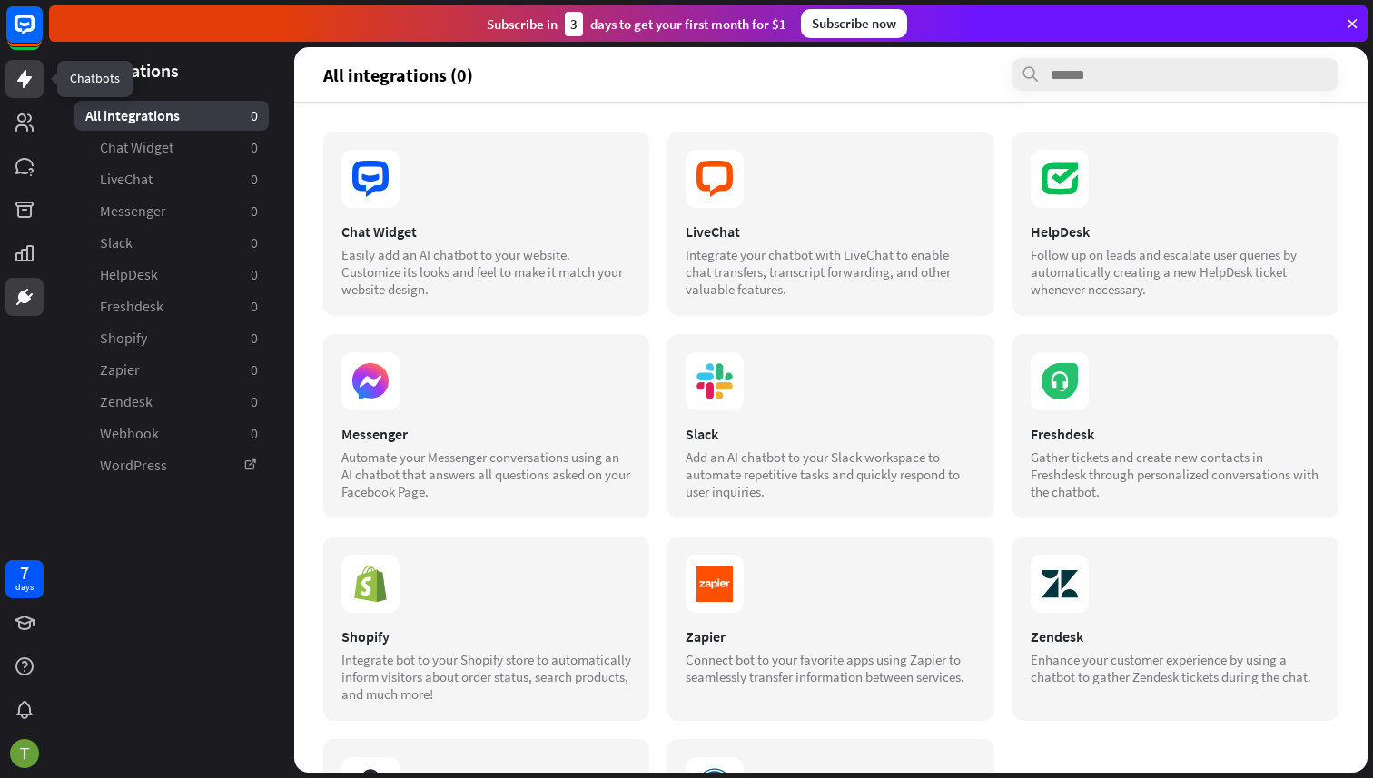
click at [18, 75] on icon at bounding box center [25, 79] width 22 height 22
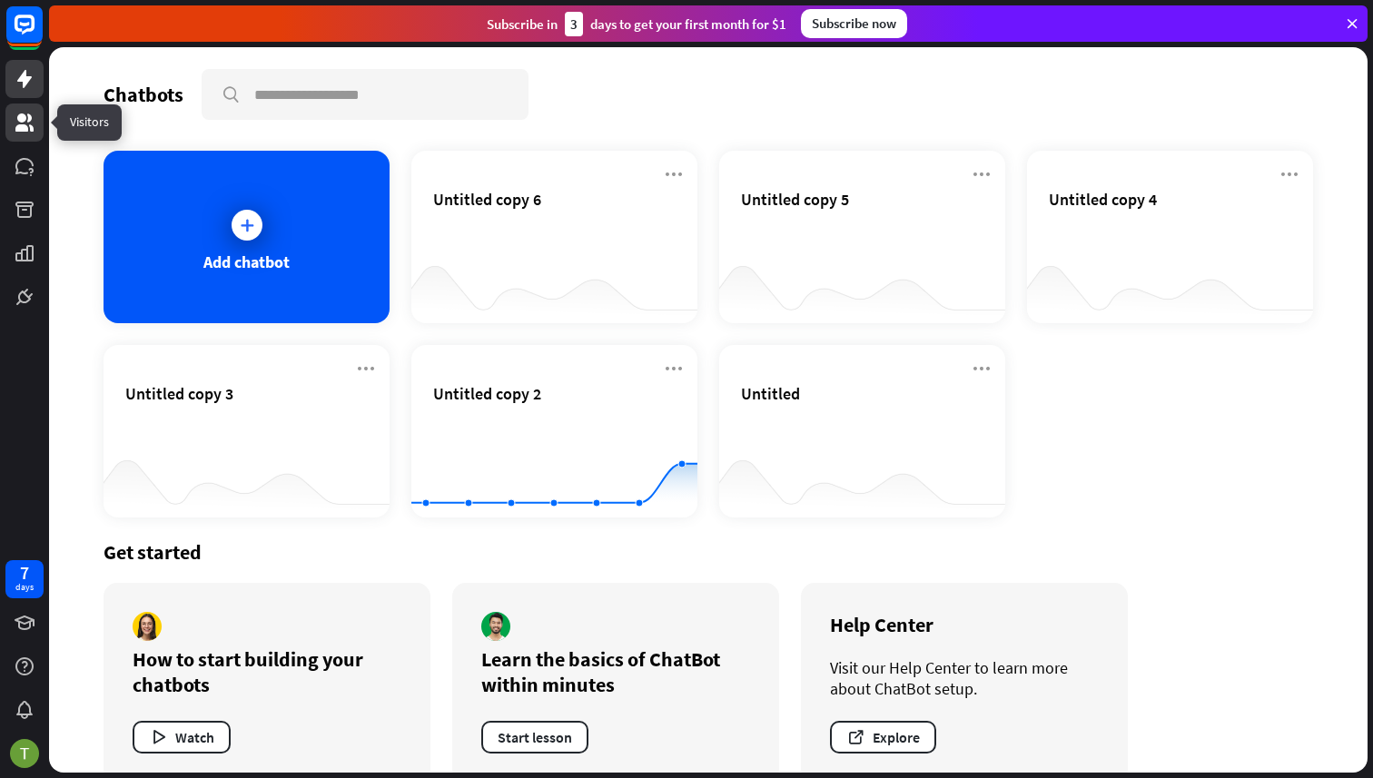
click at [17, 119] on icon at bounding box center [25, 123] width 22 height 22
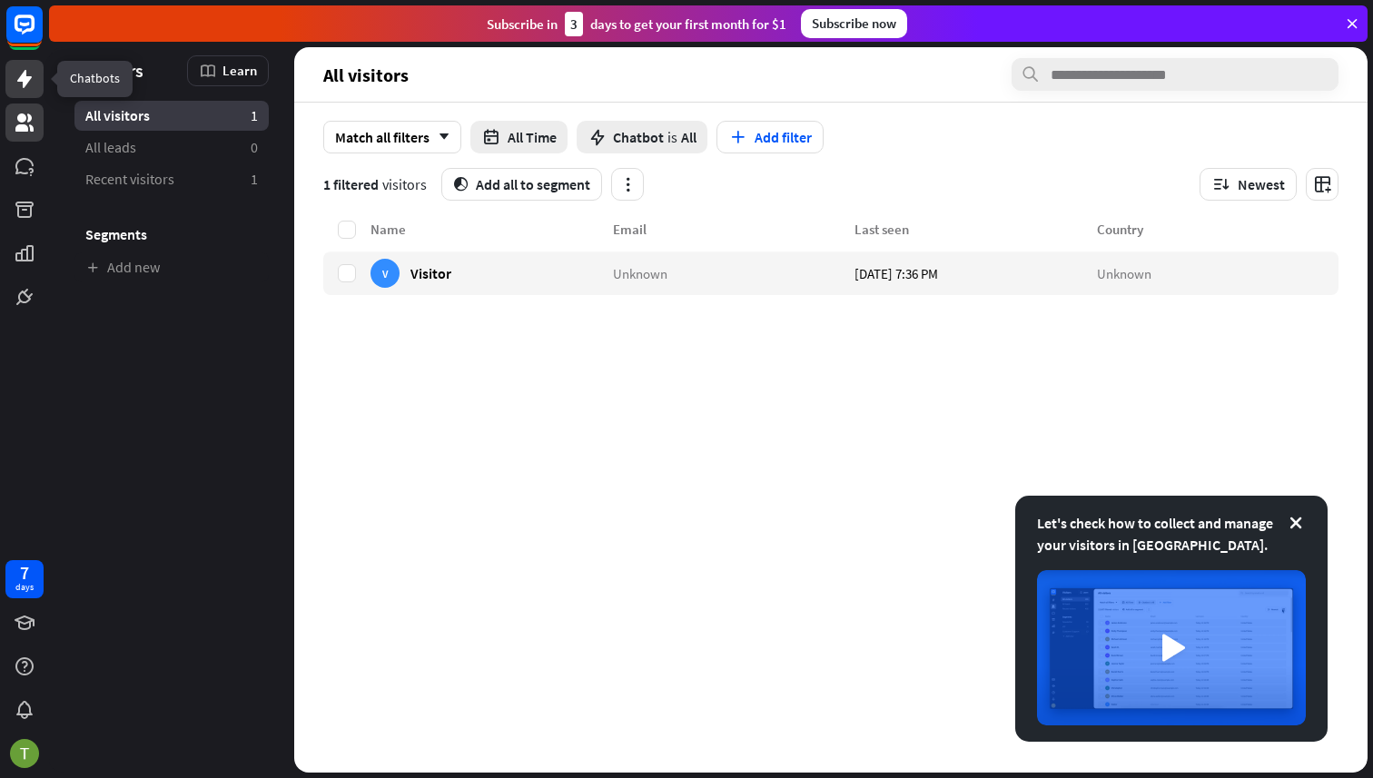
click at [33, 81] on icon at bounding box center [25, 79] width 22 height 22
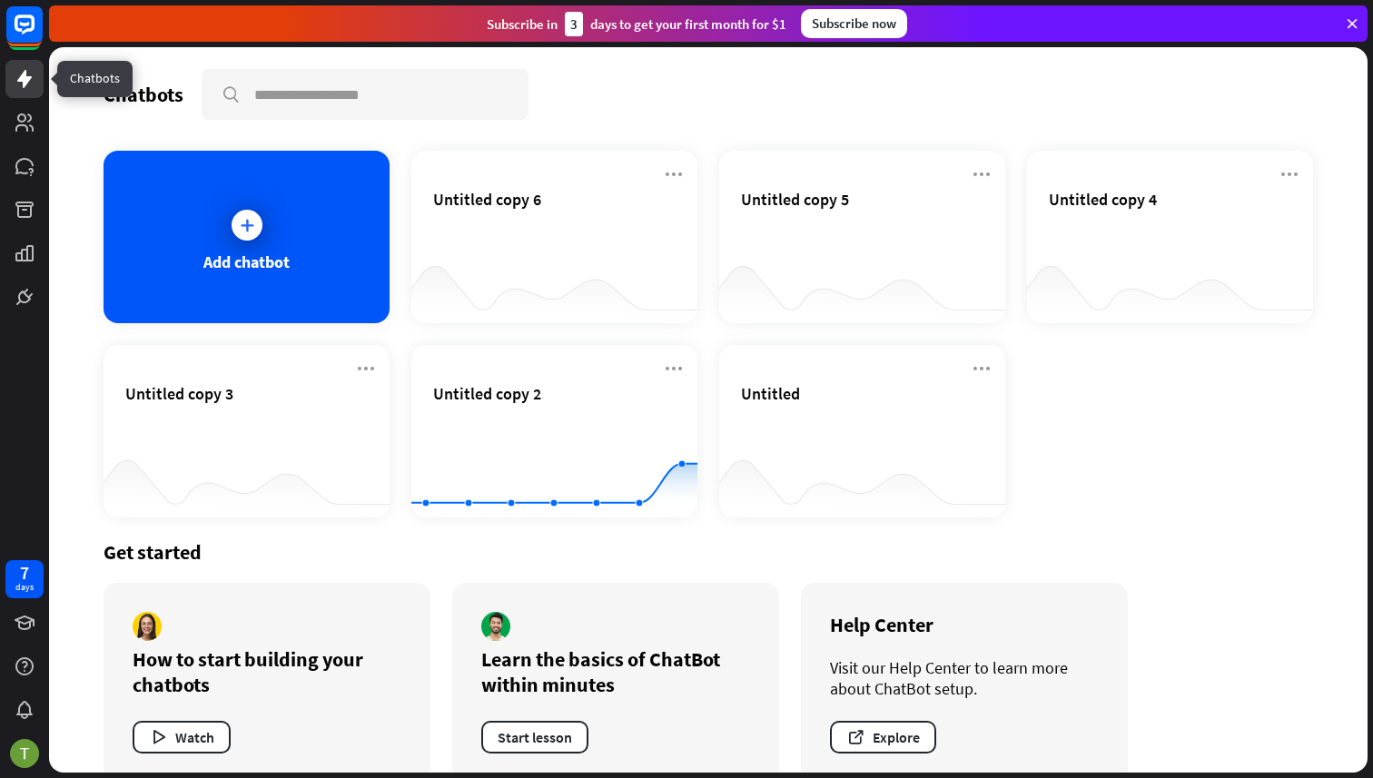
click at [35, 85] on link at bounding box center [24, 79] width 38 height 38
click at [27, 119] on icon at bounding box center [24, 123] width 18 height 18
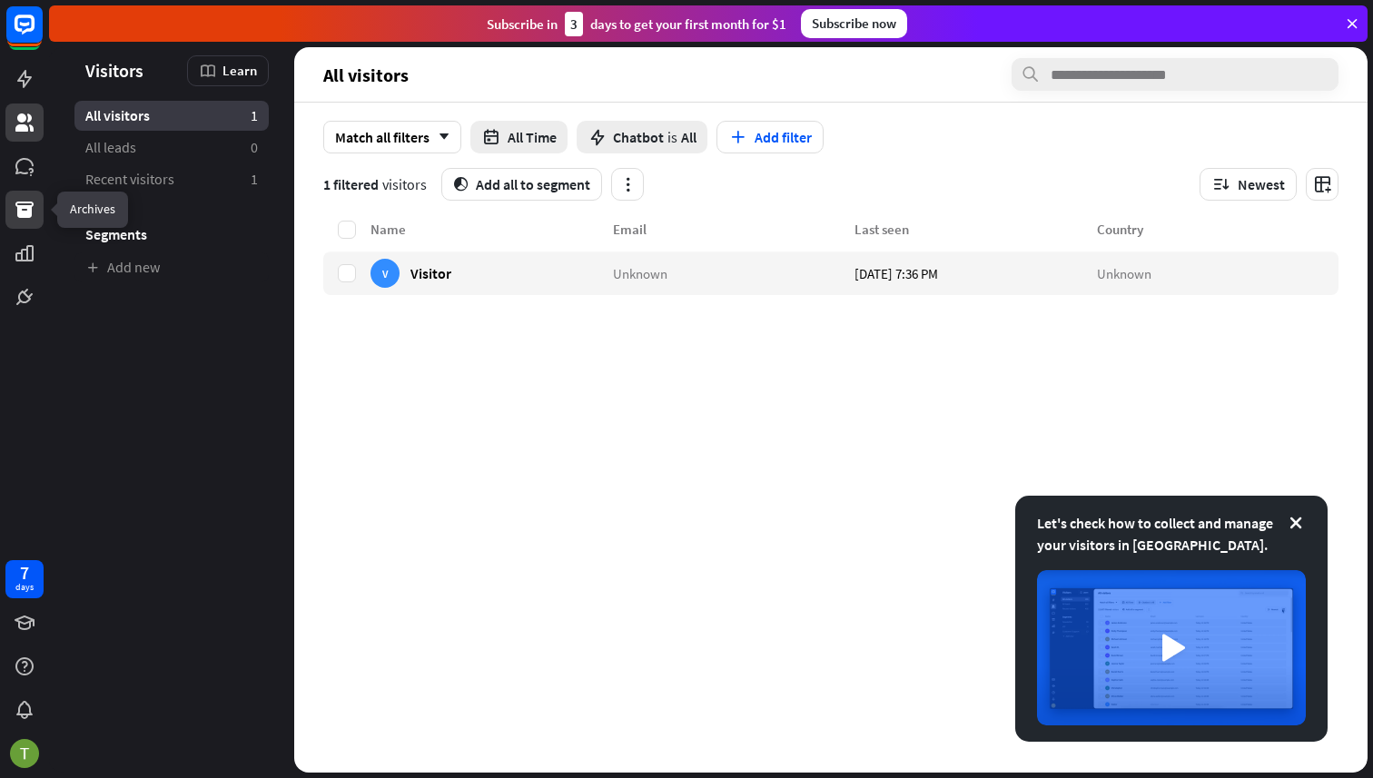
click at [25, 218] on icon at bounding box center [24, 210] width 18 height 16
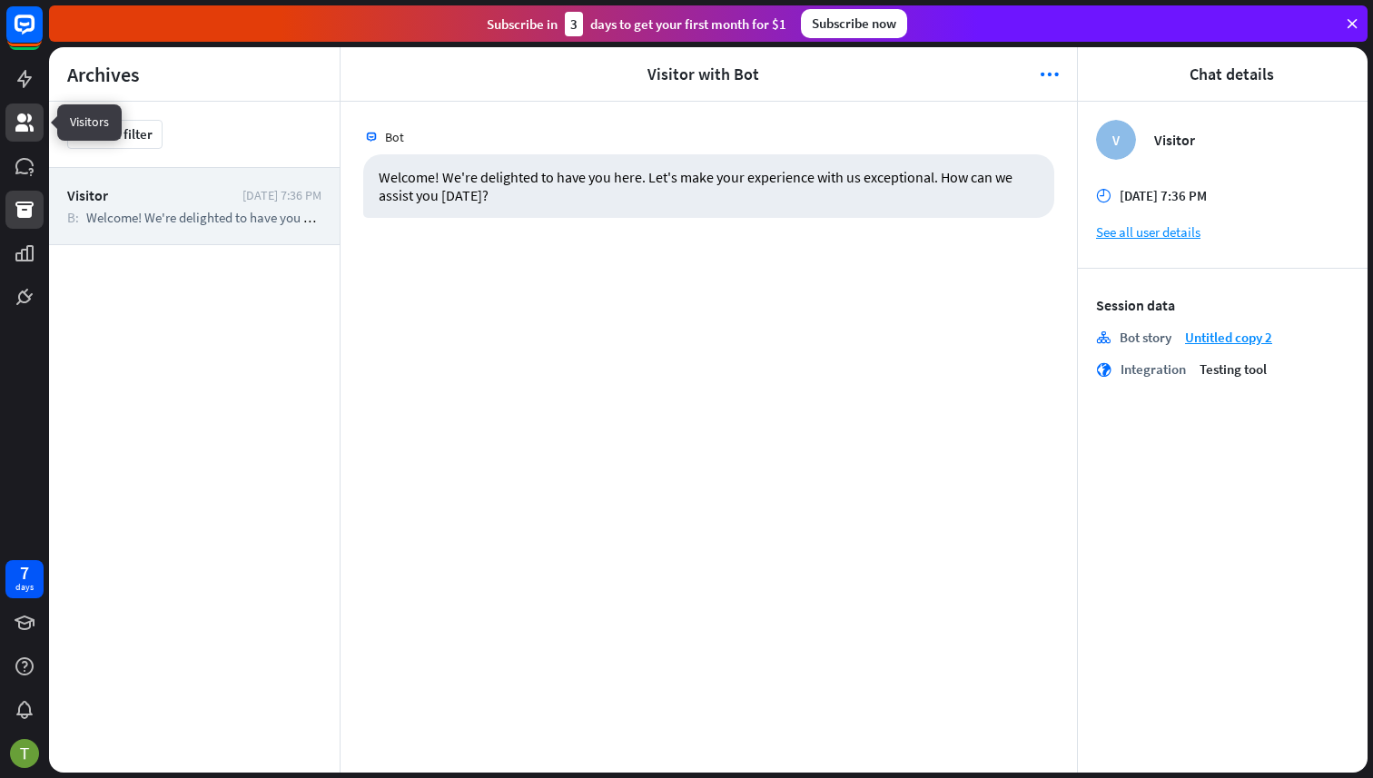
click at [31, 124] on icon at bounding box center [25, 123] width 22 height 22
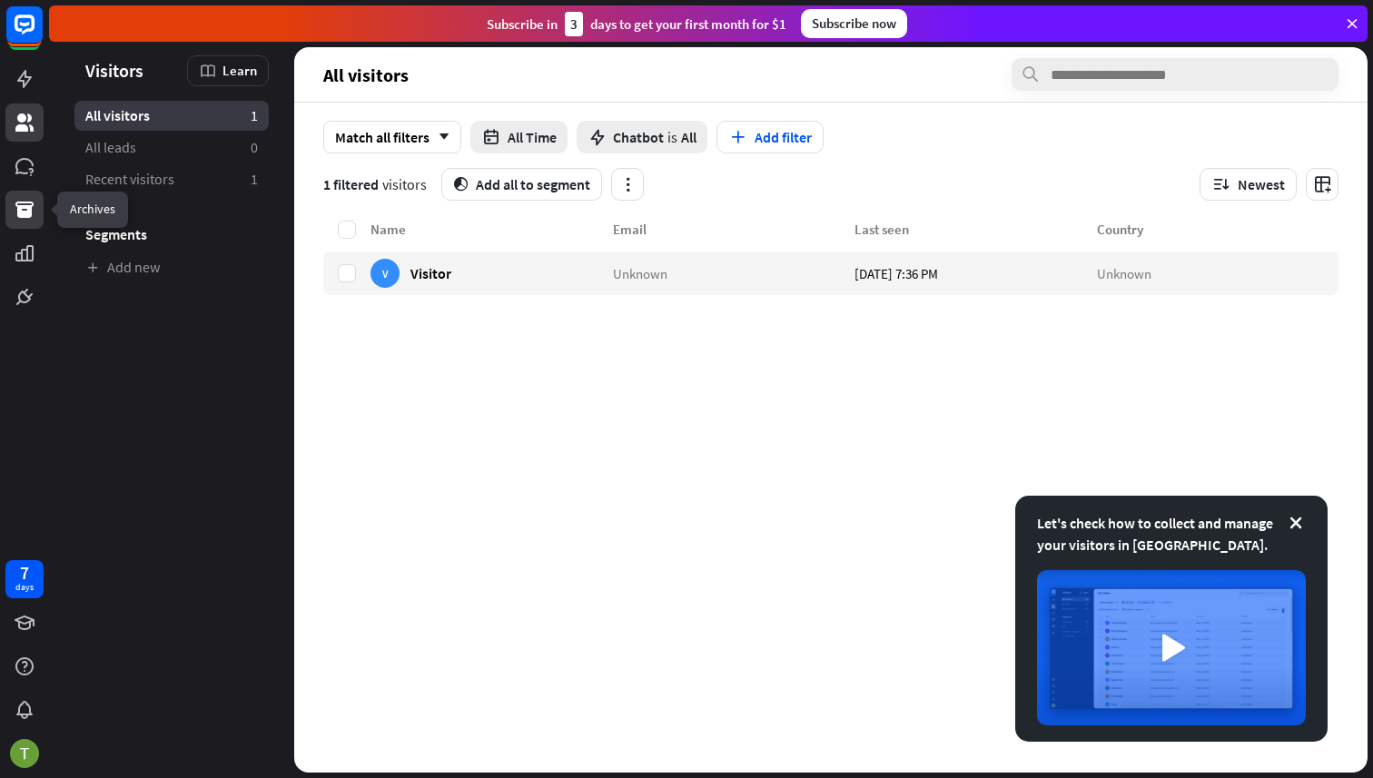
click at [28, 199] on icon at bounding box center [25, 210] width 22 height 22
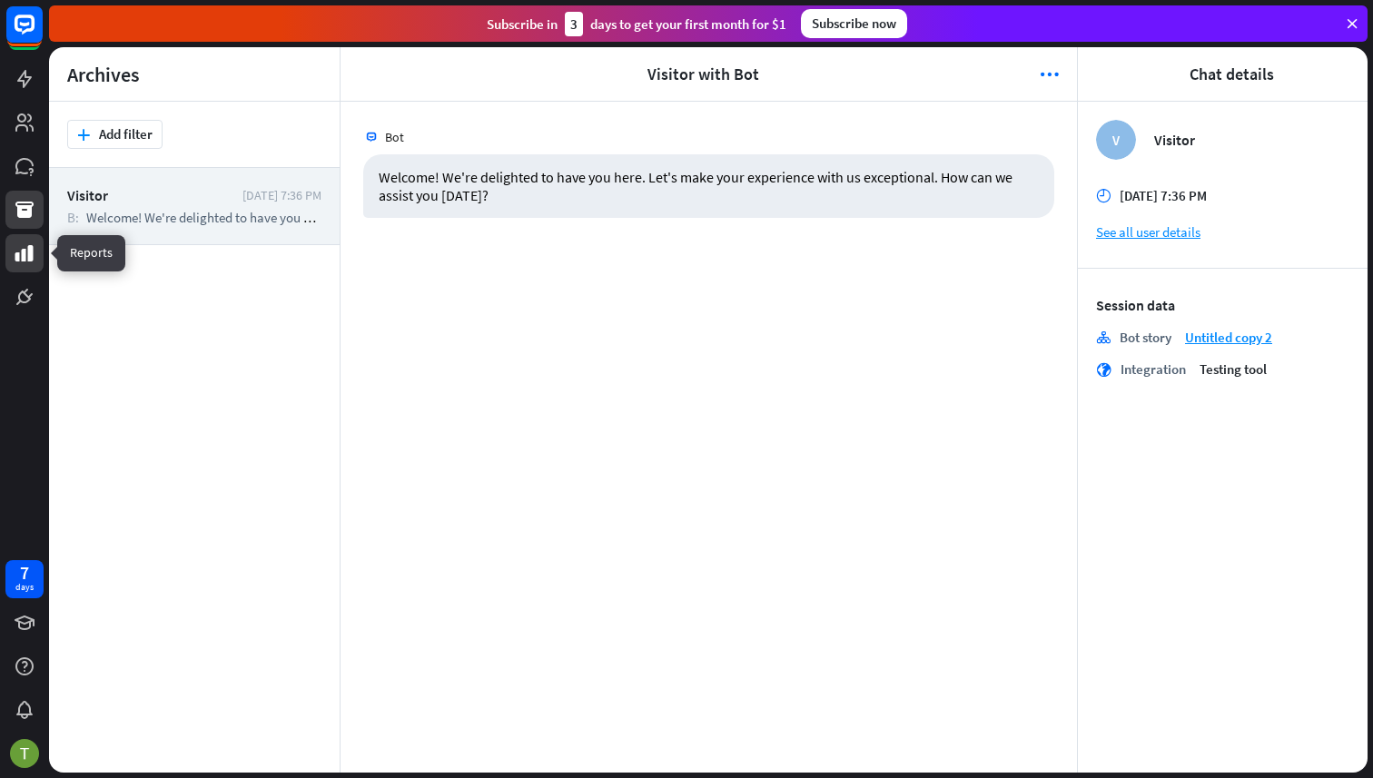
click at [39, 247] on link at bounding box center [24, 253] width 38 height 38
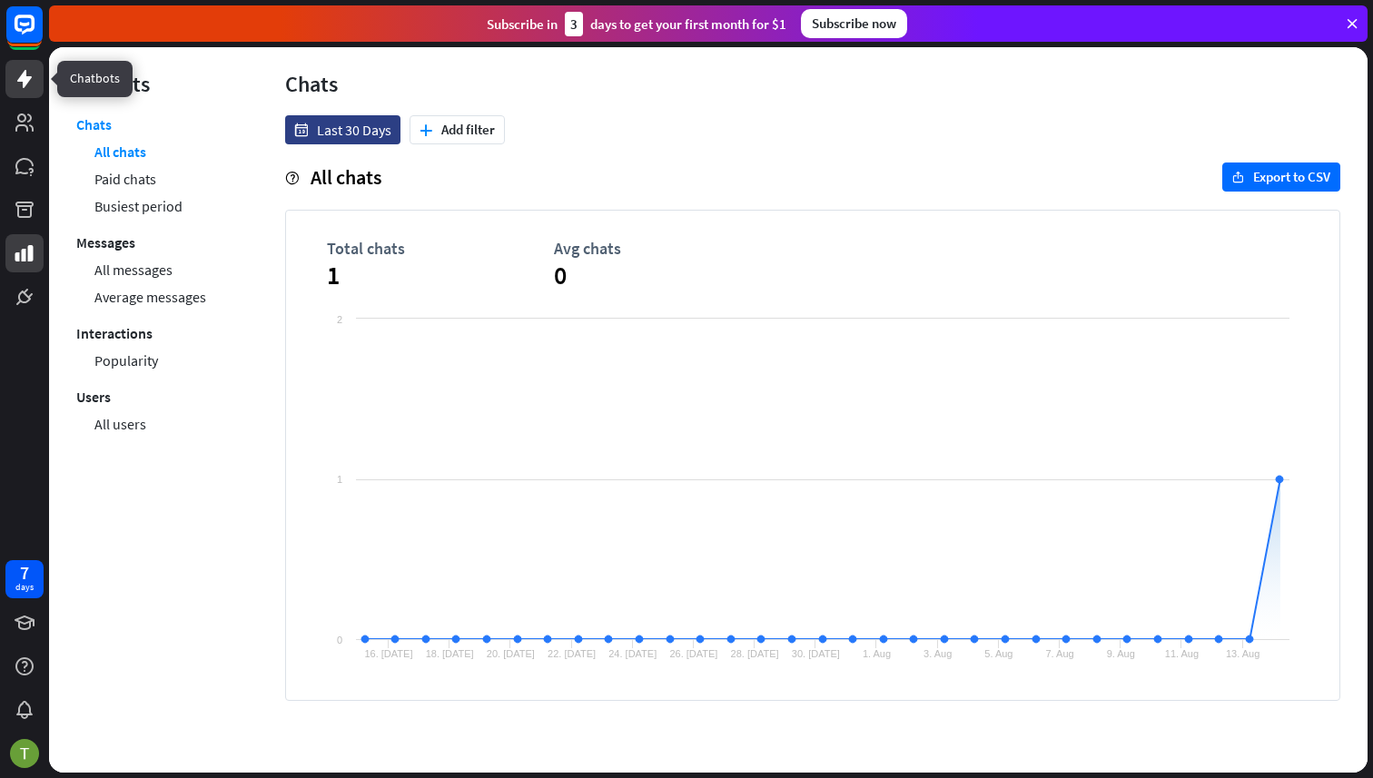
click at [25, 86] on icon at bounding box center [25, 79] width 22 height 22
